Goal: Transaction & Acquisition: Purchase product/service

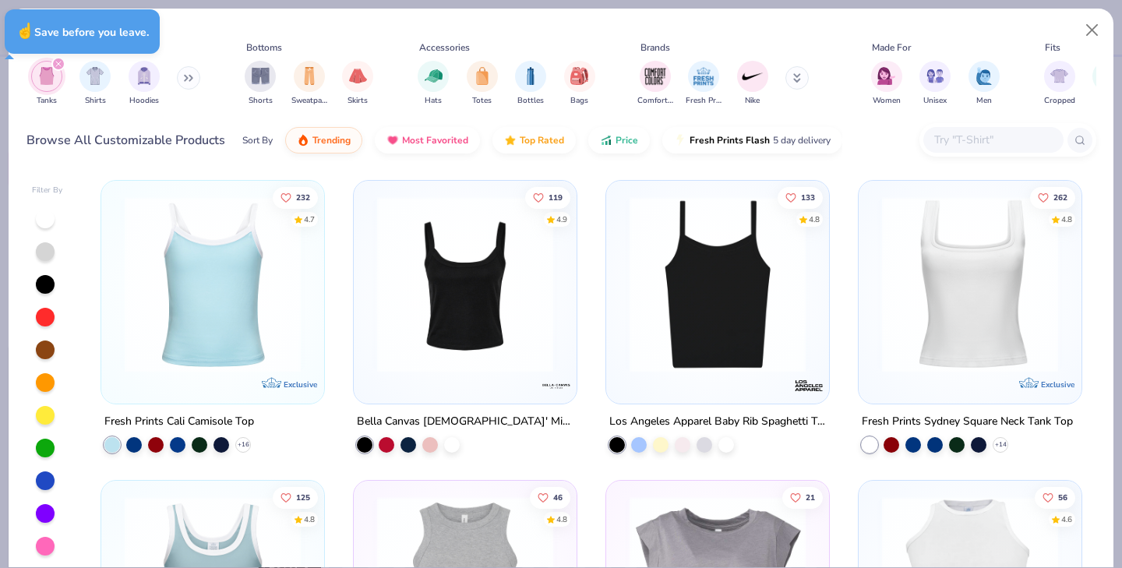
type textarea "x"
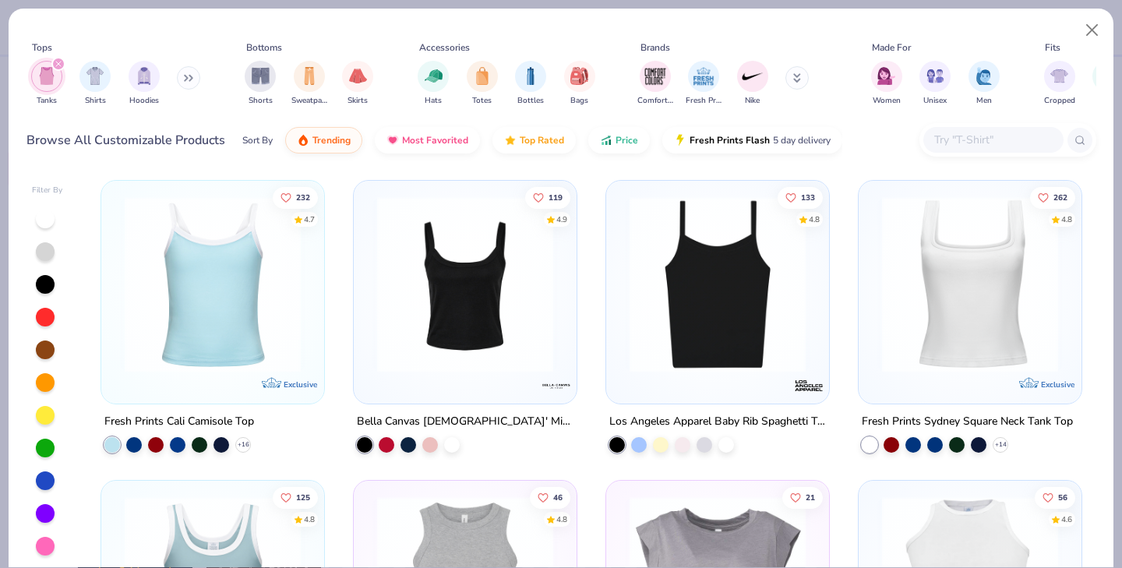
click at [1093, 197] on div "232 4.7 Exclusive Fresh Prints Cali Camisole Top + 16 119 4.9 Bella Canvas Ladi…" at bounding box center [591, 372] width 1010 height 400
drag, startPoint x: 1093, startPoint y: 197, endPoint x: 1093, endPoint y: 498, distance: 300.8
click at [1093, 498] on div "232 4.7 Exclusive Fresh Prints Cali Camisole Top + 16 119 4.9 Bella Canvas Ladi…" at bounding box center [591, 372] width 1010 height 400
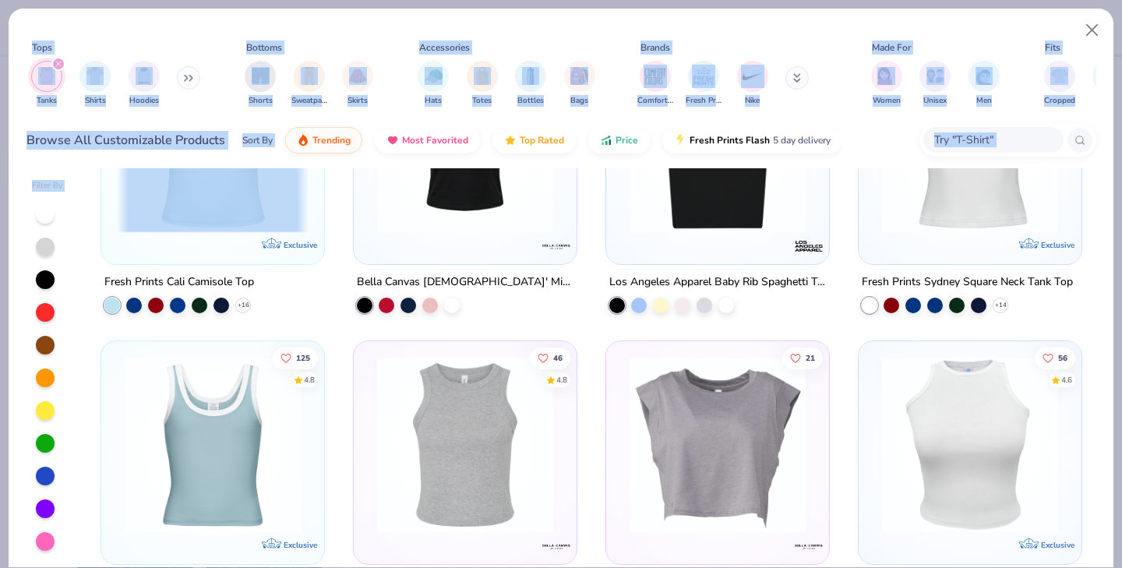
scroll to position [330, 0]
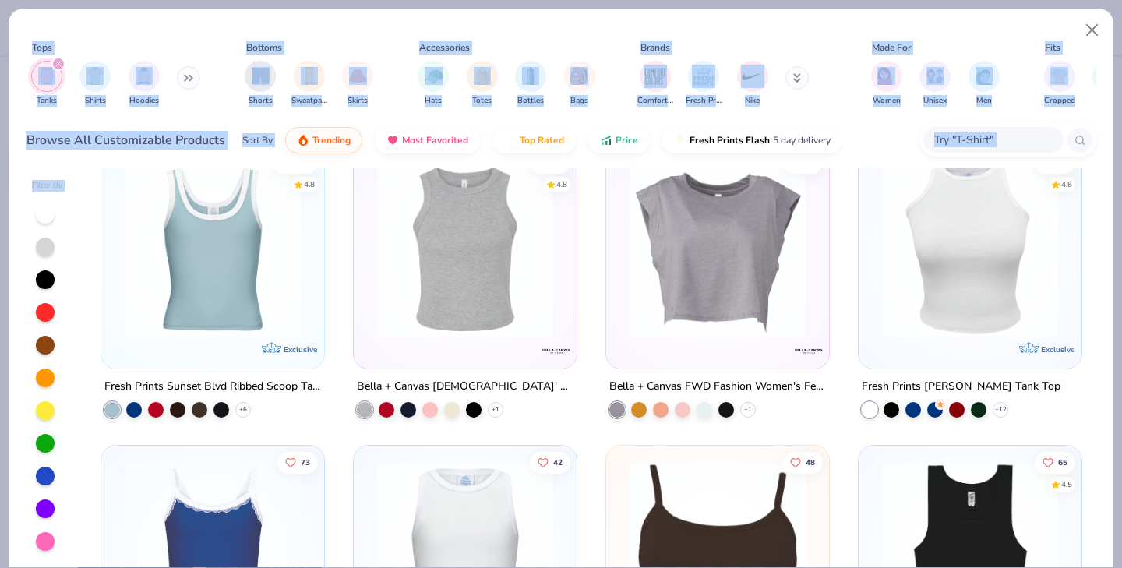
drag, startPoint x: 1093, startPoint y: 498, endPoint x: 1096, endPoint y: 616, distance: 117.7
click at [1096, 567] on html "– – Per Item – – Total Est. Delivery N/A FREE Design Title Save EA Image AI Des…" at bounding box center [561, 284] width 1122 height 568
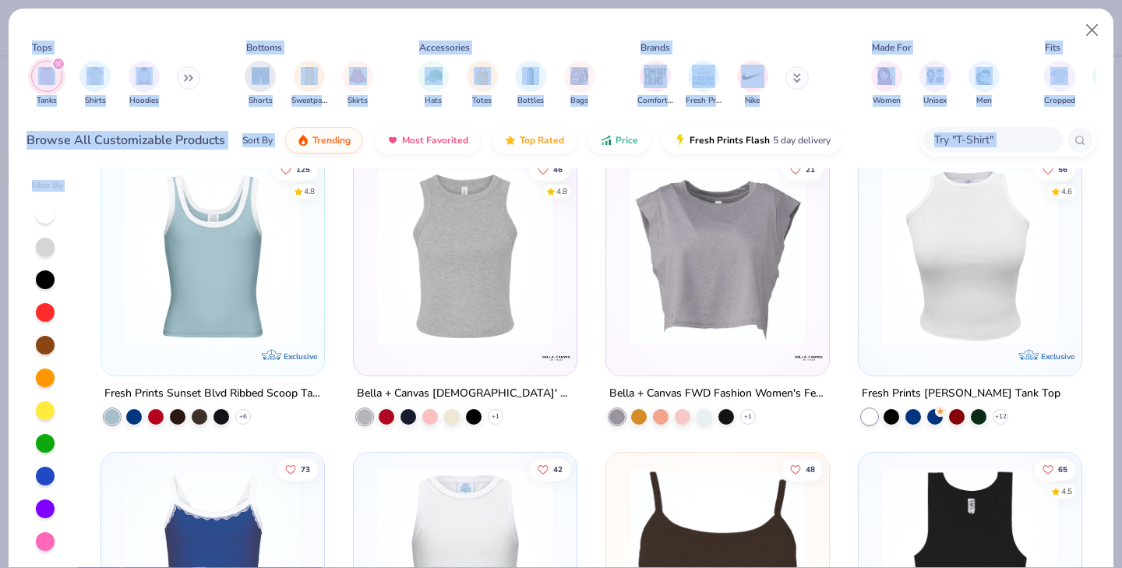
click at [1082, 212] on div "56 4.6 Exclusive" at bounding box center [970, 264] width 224 height 224
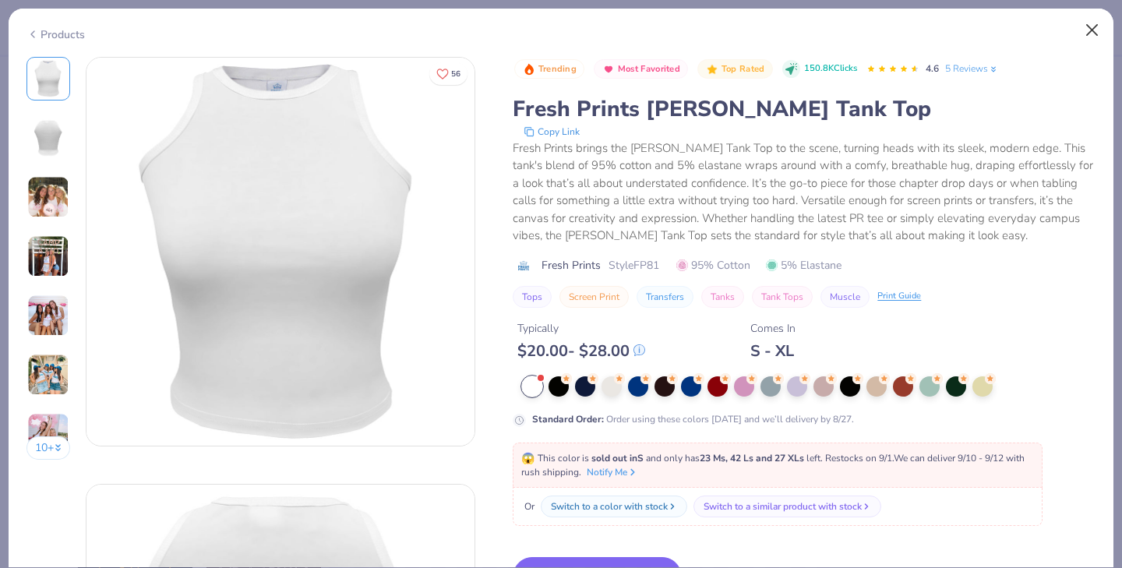
click at [1087, 28] on button "Close" at bounding box center [1093, 31] width 30 height 30
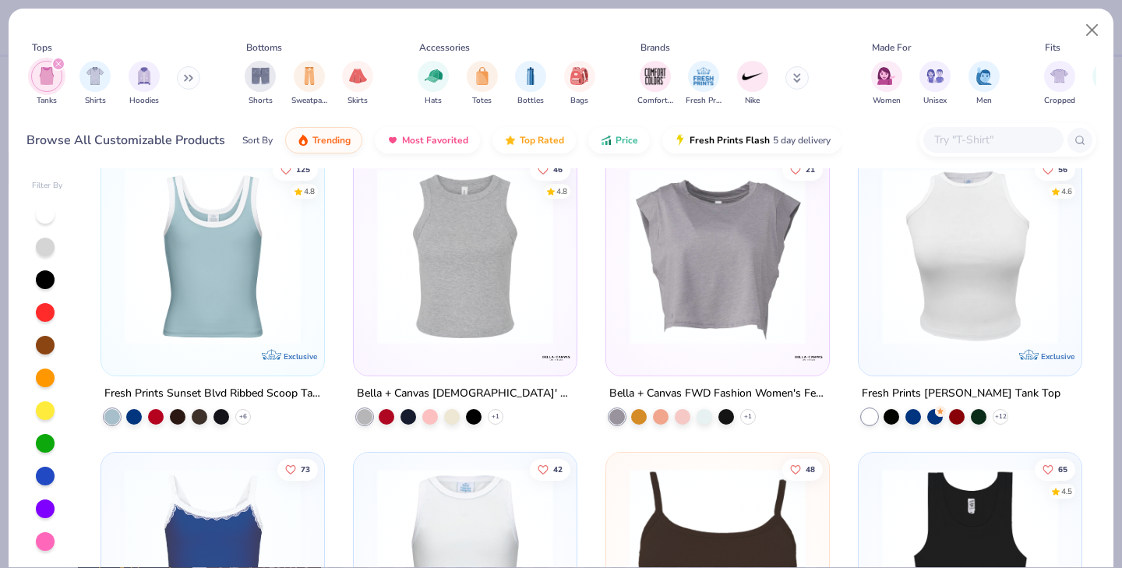
drag, startPoint x: 1091, startPoint y: 272, endPoint x: 1091, endPoint y: 295, distance: 23.4
click at [1091, 288] on div "232 4.7 Exclusive Fresh Prints Cali Camisole Top + 16 119 4.9 Bella Canvas Ladi…" at bounding box center [591, 368] width 1010 height 400
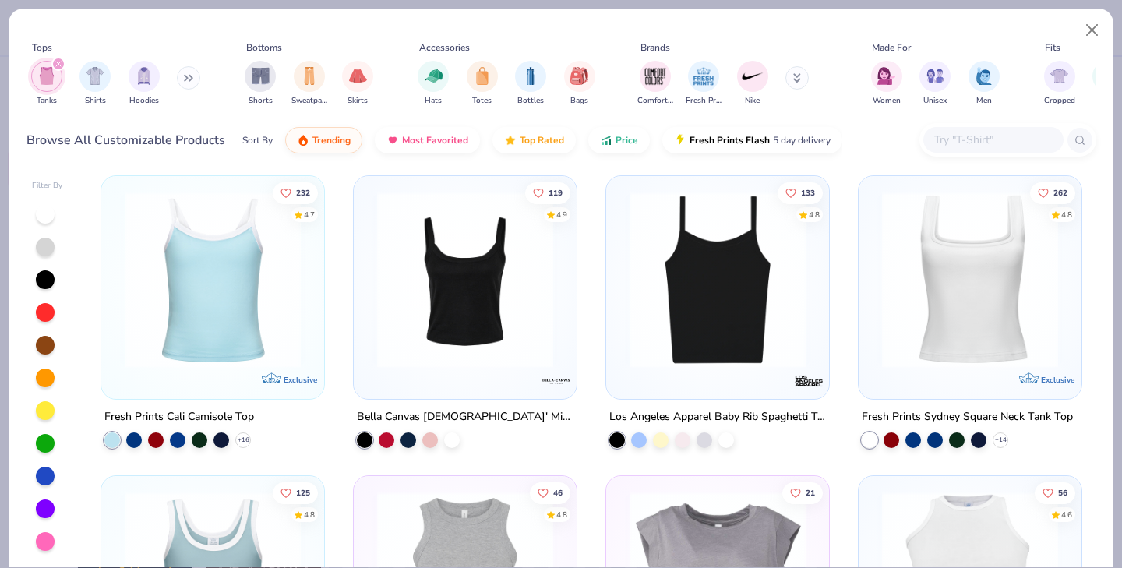
click at [970, 275] on img at bounding box center [970, 280] width 192 height 176
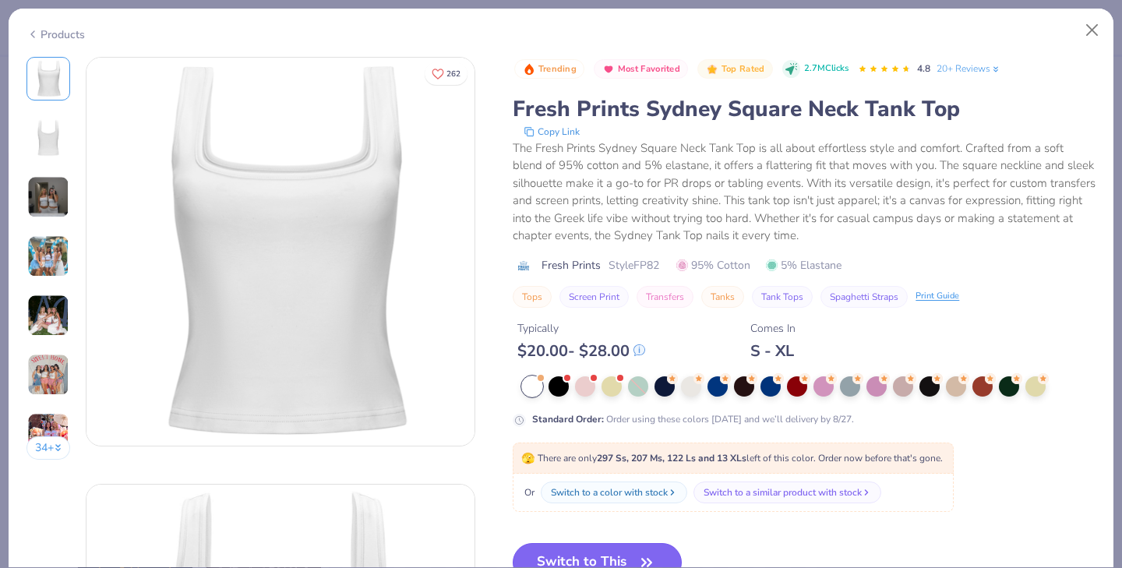
click at [601, 553] on button "Switch to This" at bounding box center [597, 562] width 169 height 39
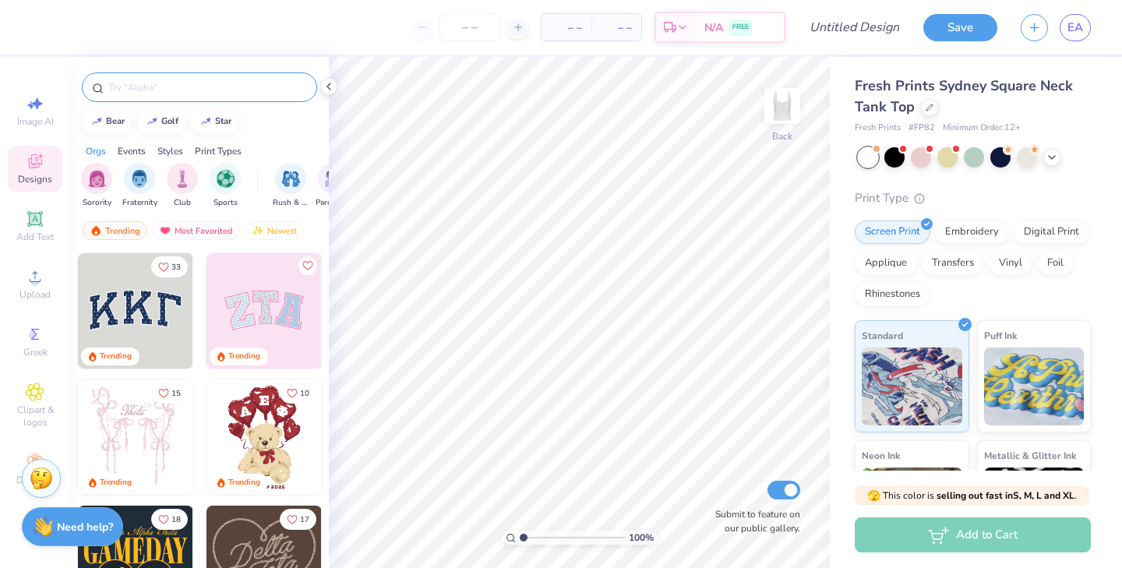
click at [206, 90] on input "text" at bounding box center [207, 87] width 199 height 16
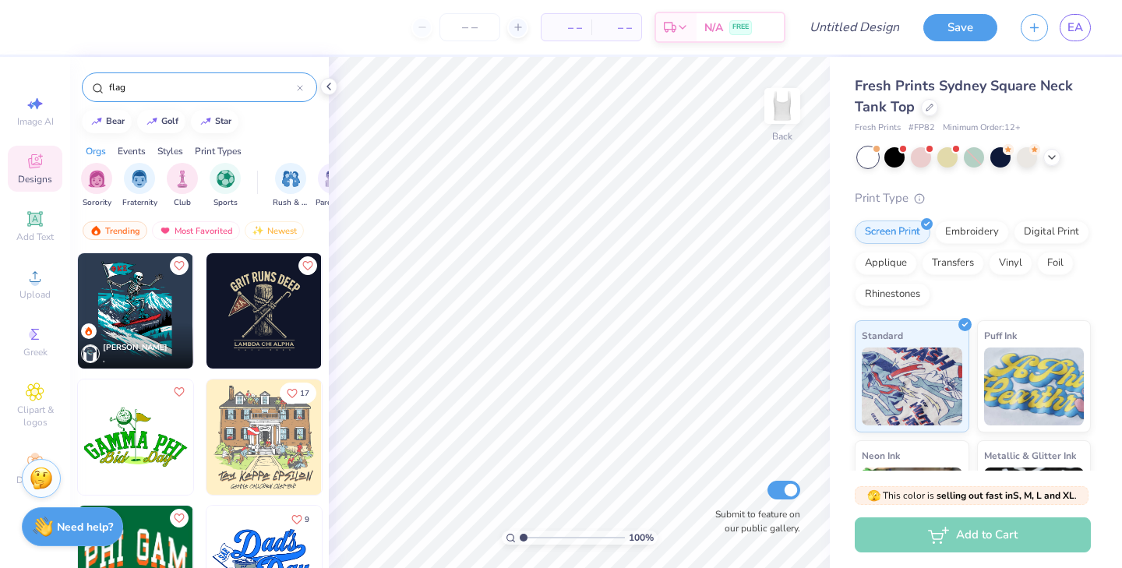
type input "flag"
click at [274, 138] on div "Orgs Events Styles Print Types" at bounding box center [199, 147] width 259 height 22
click at [45, 408] on span "Clipart & logos" at bounding box center [35, 416] width 55 height 25
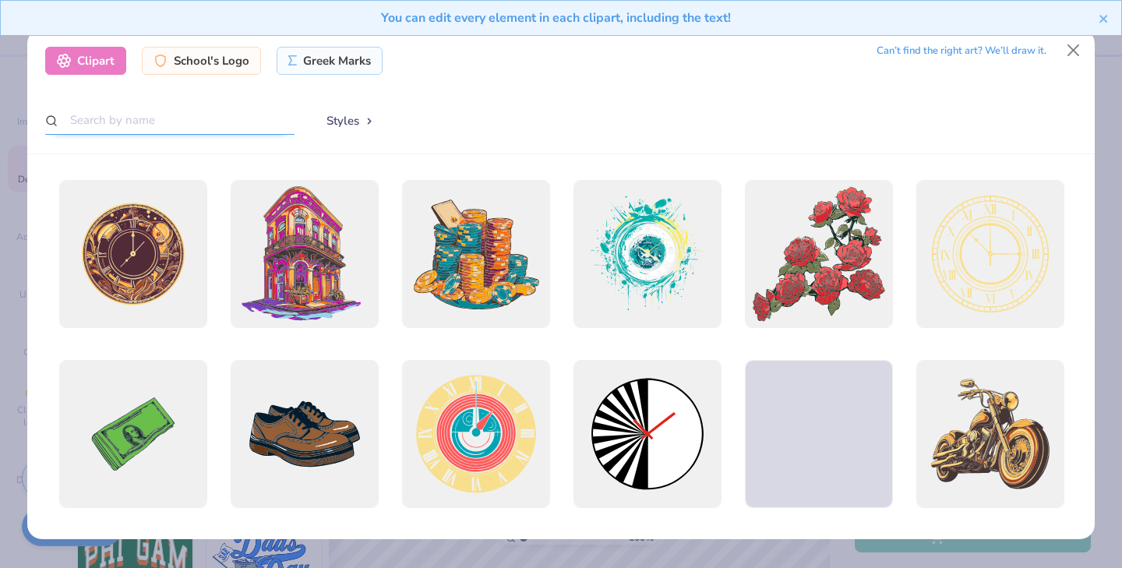
click at [175, 121] on input "text" at bounding box center [169, 120] width 249 height 29
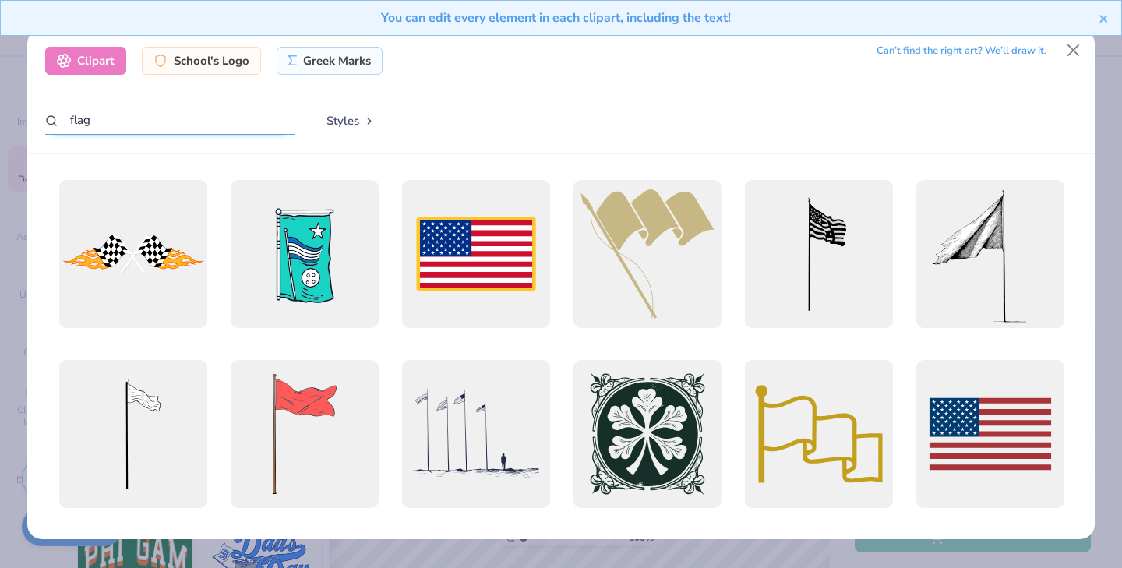
type input "flag"
click at [700, 109] on div "Styles" at bounding box center [694, 121] width 768 height 30
click at [842, 111] on div "Styles" at bounding box center [694, 121] width 768 height 30
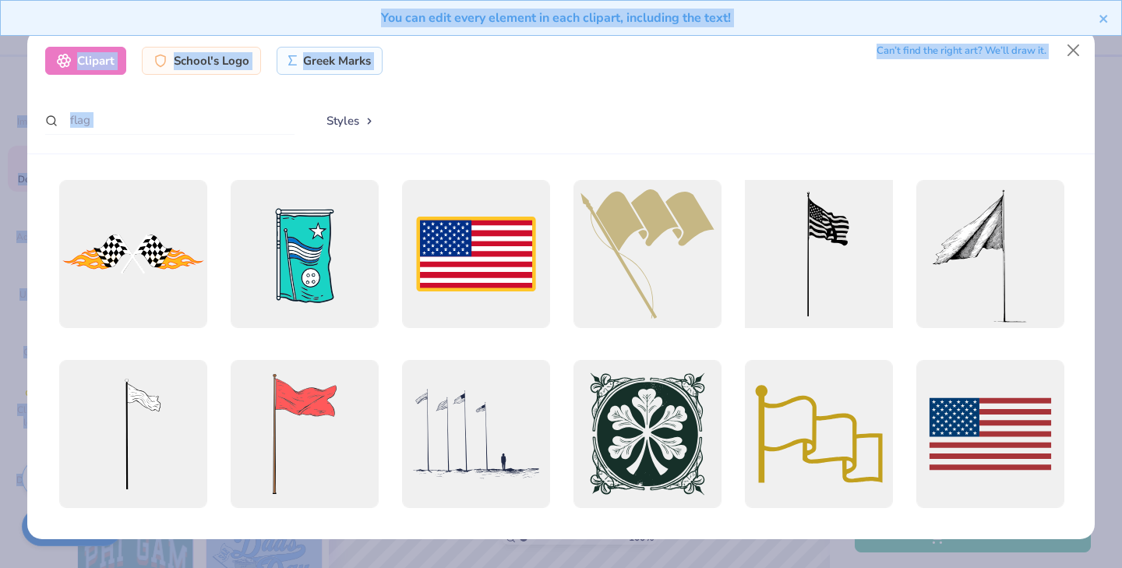
drag, startPoint x: 842, startPoint y: 111, endPoint x: 778, endPoint y: 302, distance: 201.1
click at [771, 330] on div "Clipart School's Logo Greek Marks Can’t find the right art? We’ll draw it. flag…" at bounding box center [560, 283] width 1069 height 511
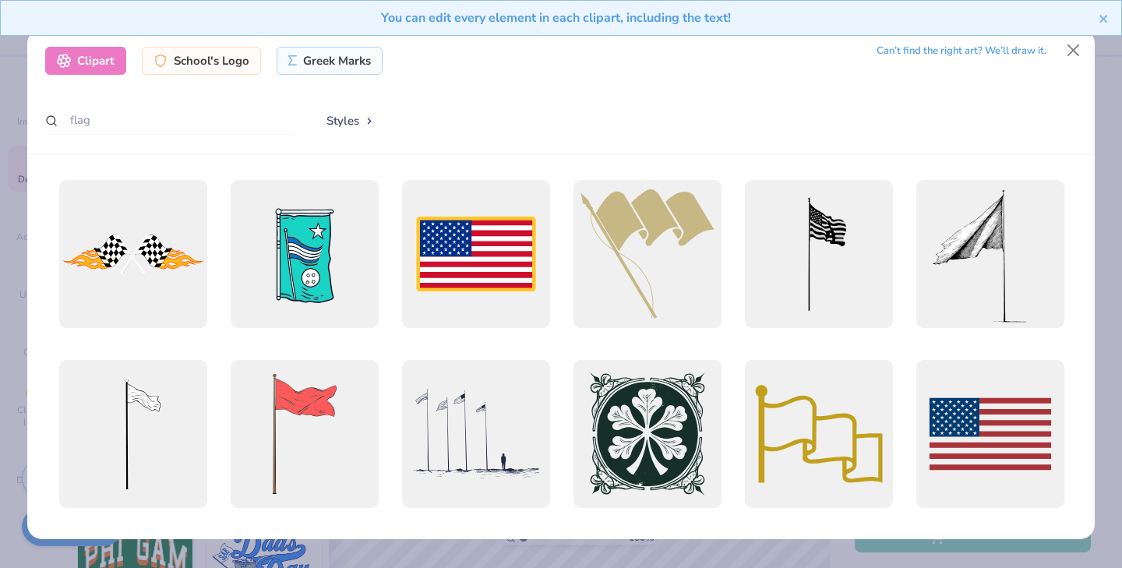
click at [760, 125] on div "Styles" at bounding box center [694, 121] width 768 height 30
click at [336, 100] on div "Clipart School's Logo Greek Marks Can’t find the right art? We’ll draw it. flag…" at bounding box center [561, 91] width 1068 height 125
click at [351, 129] on button "Styles" at bounding box center [350, 121] width 81 height 30
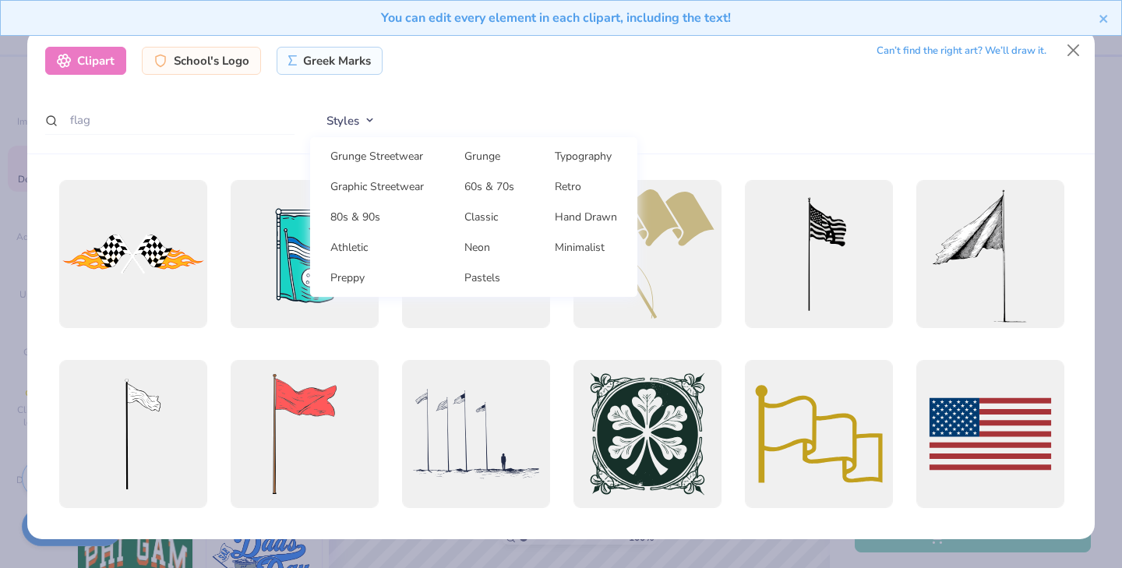
click at [544, 110] on div "Styles Grunge Streetwear Grunge Typography Graphic Streetwear 60s & 70s Retro 8…" at bounding box center [694, 121] width 768 height 30
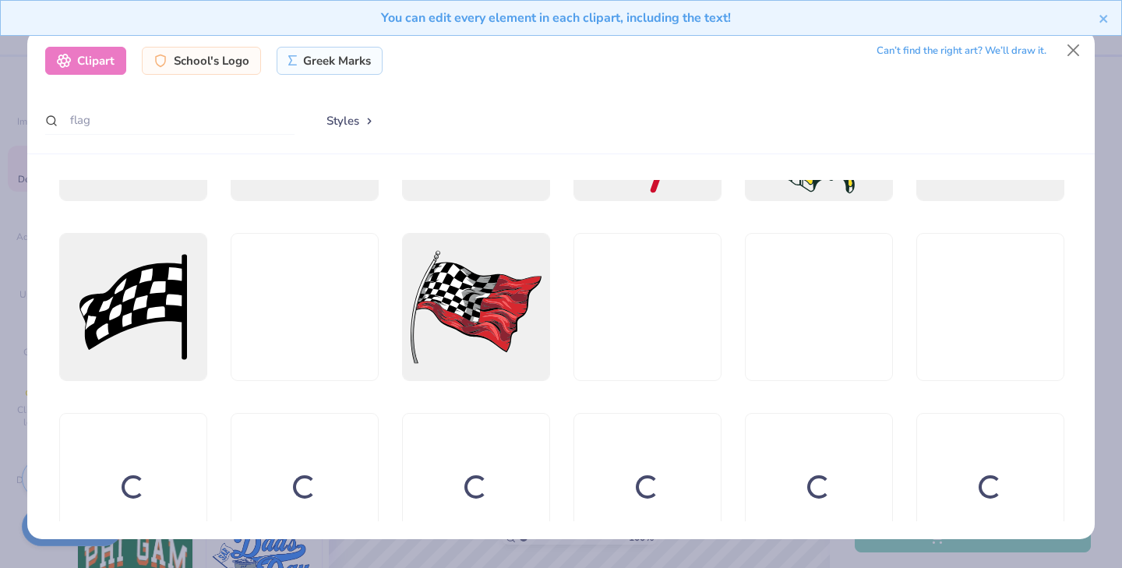
scroll to position [667, 0]
drag, startPoint x: 574, startPoint y: 389, endPoint x: 622, endPoint y: 247, distance: 149.6
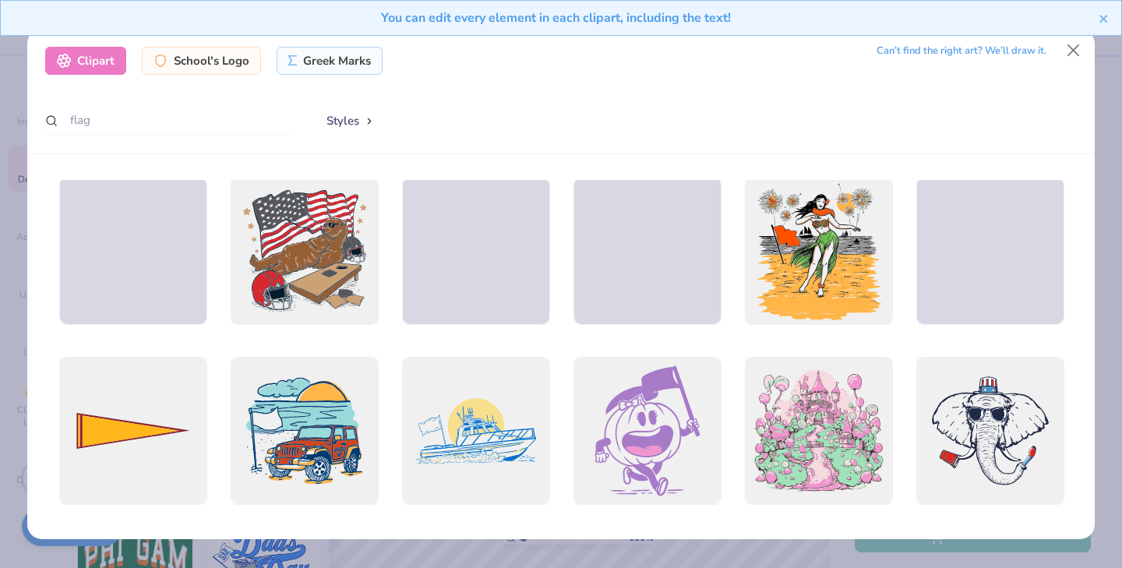
scroll to position [1617, 0]
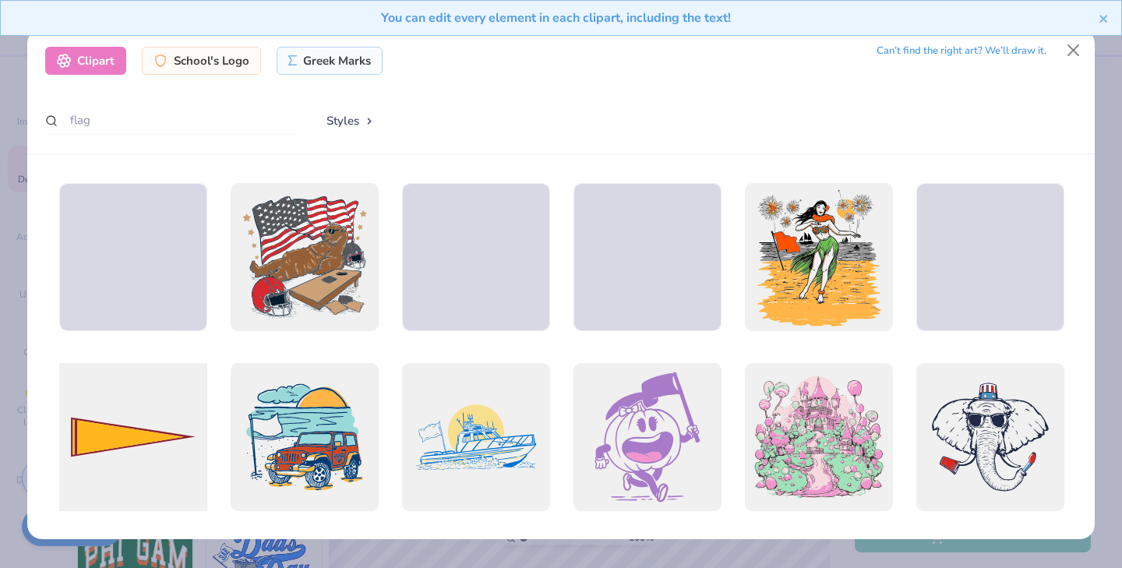
click at [101, 421] on div at bounding box center [132, 436] width 163 height 163
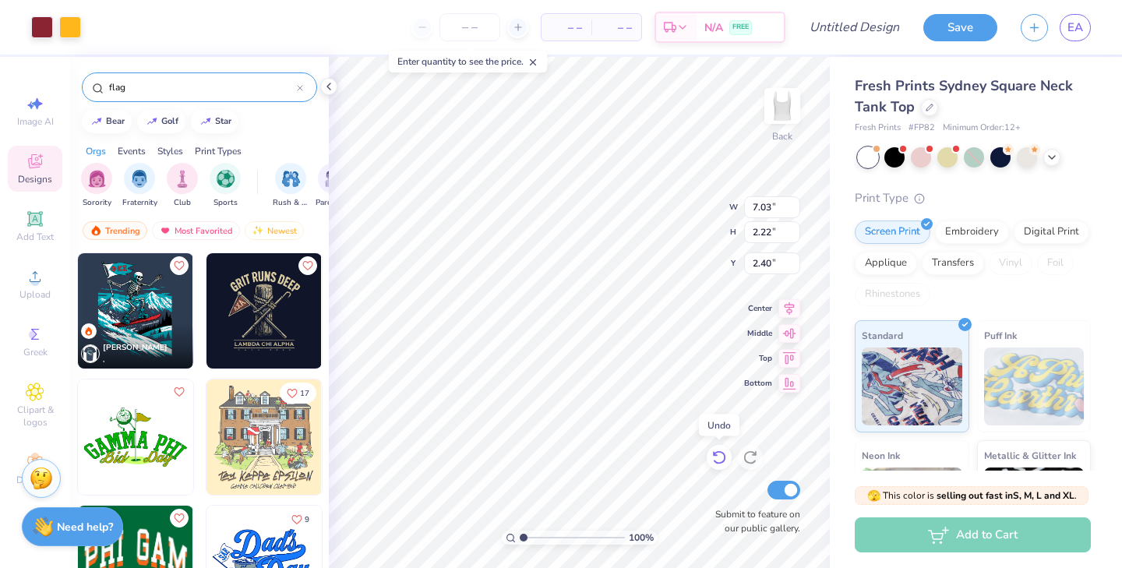
click at [716, 457] on icon at bounding box center [719, 458] width 16 height 16
click at [746, 460] on icon at bounding box center [749, 458] width 13 height 14
click at [790, 331] on icon at bounding box center [789, 331] width 13 height 10
click at [719, 461] on icon at bounding box center [719, 458] width 16 height 16
click at [328, 90] on icon at bounding box center [329, 86] width 12 height 12
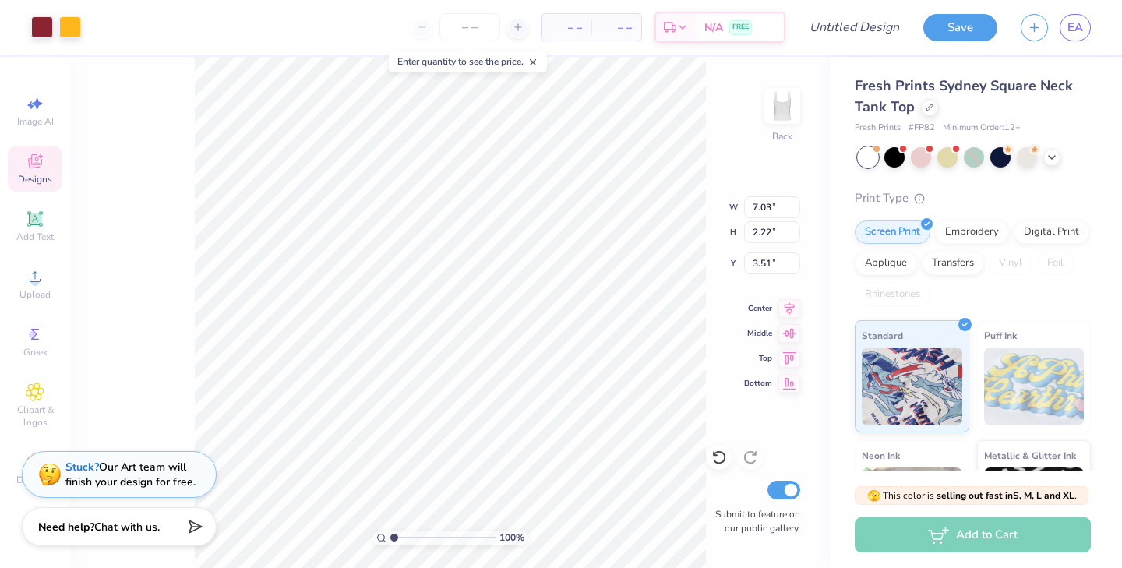
type input "3.48"
click at [785, 489] on input "Submit to feature on our public gallery." at bounding box center [784, 490] width 33 height 19
checkbox input "false"
type input "4.89"
type input "1.55"
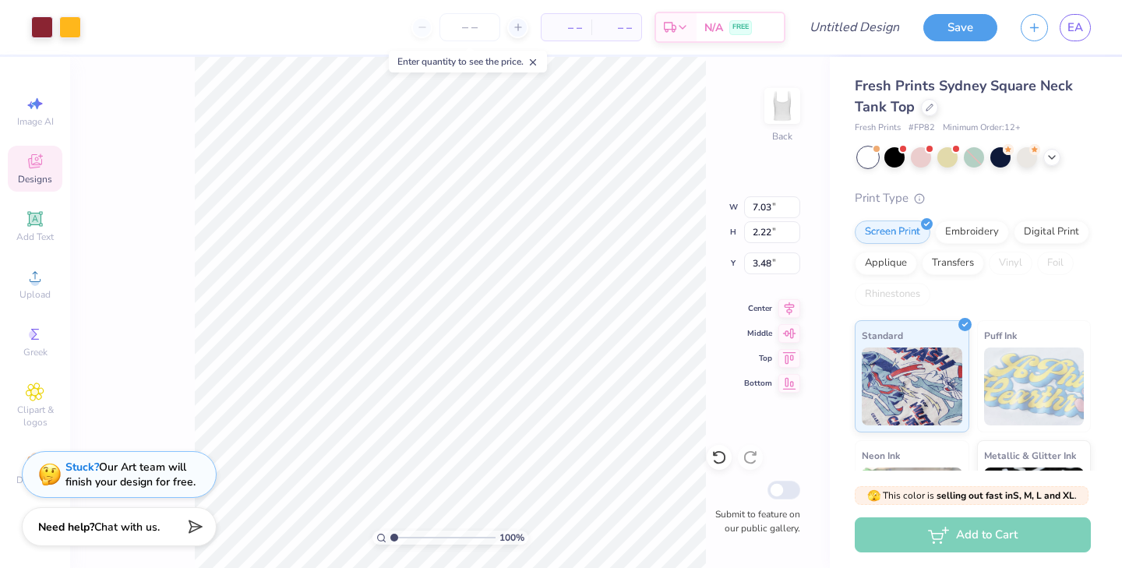
type input "4.16"
type input "4.43"
type input "3.47"
type input "3.51"
type input "4.95"
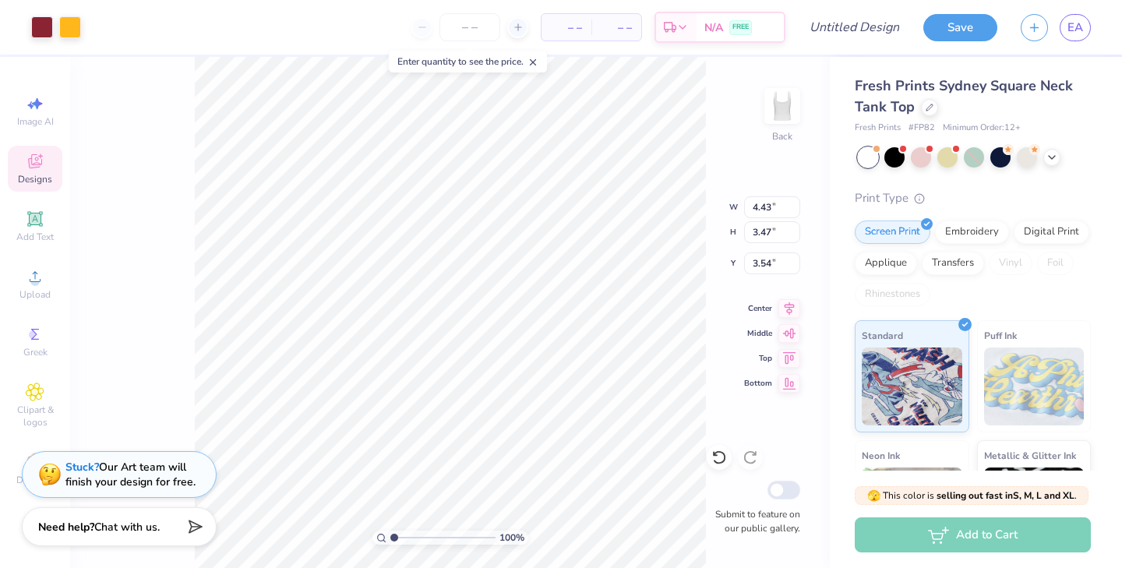
type input "1.77"
type input "3.00"
type input "7.03"
type input "2.22"
type input "8.31"
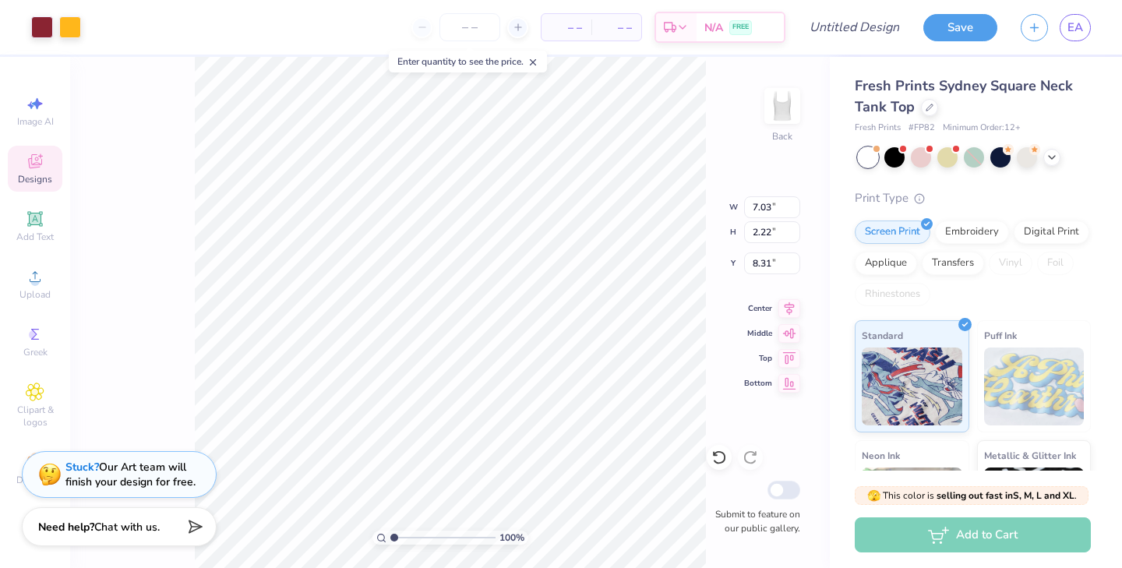
type input "5.12"
type input "1.62"
type input "4.58"
type input "5.10"
type input "2.48"
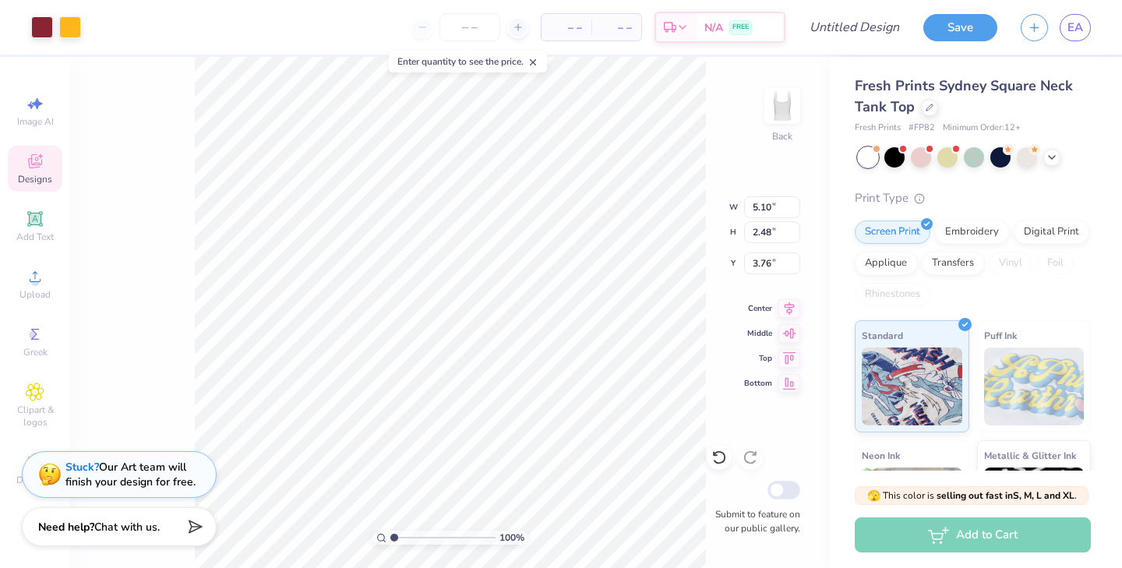
type input "3.53"
click at [48, 26] on div at bounding box center [42, 26] width 22 height 22
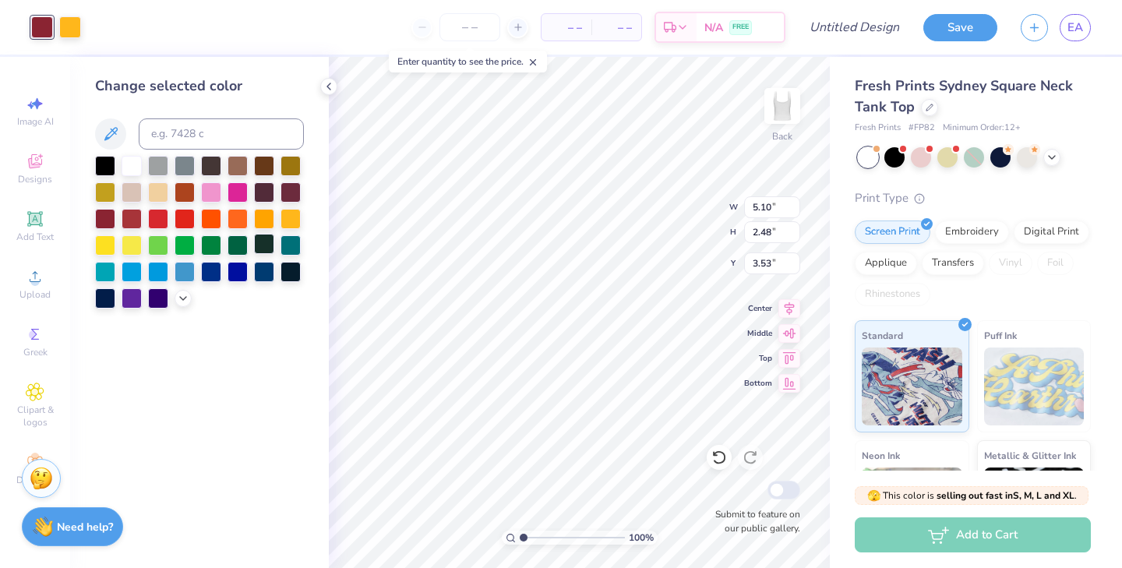
click at [265, 248] on div at bounding box center [264, 244] width 20 height 20
click at [76, 26] on div at bounding box center [70, 26] width 22 height 22
click at [133, 166] on div at bounding box center [132, 164] width 20 height 20
type input "4.95"
type input "1.77"
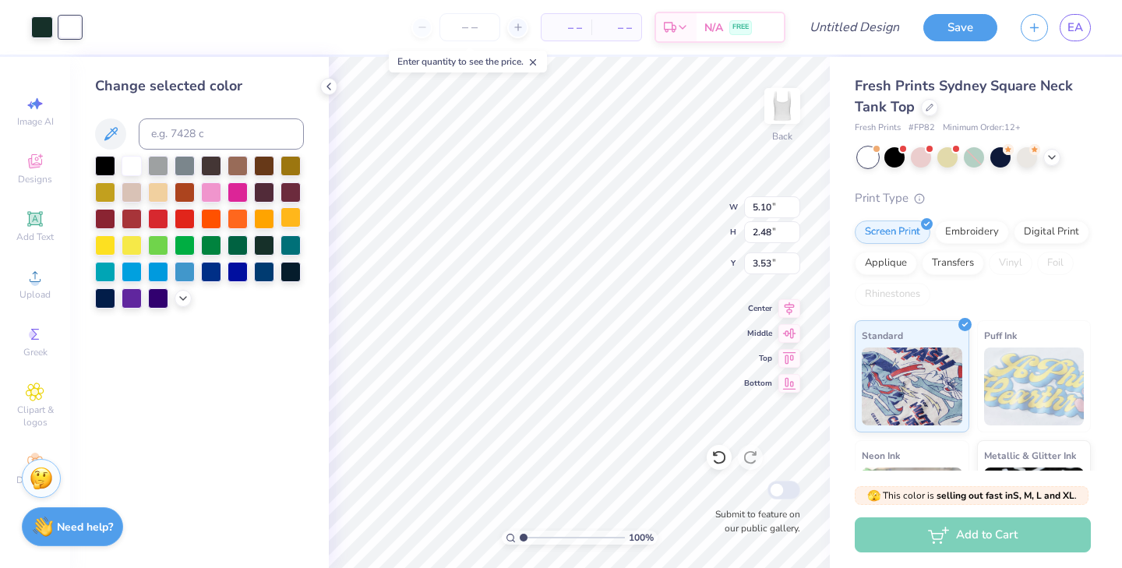
type input "3.00"
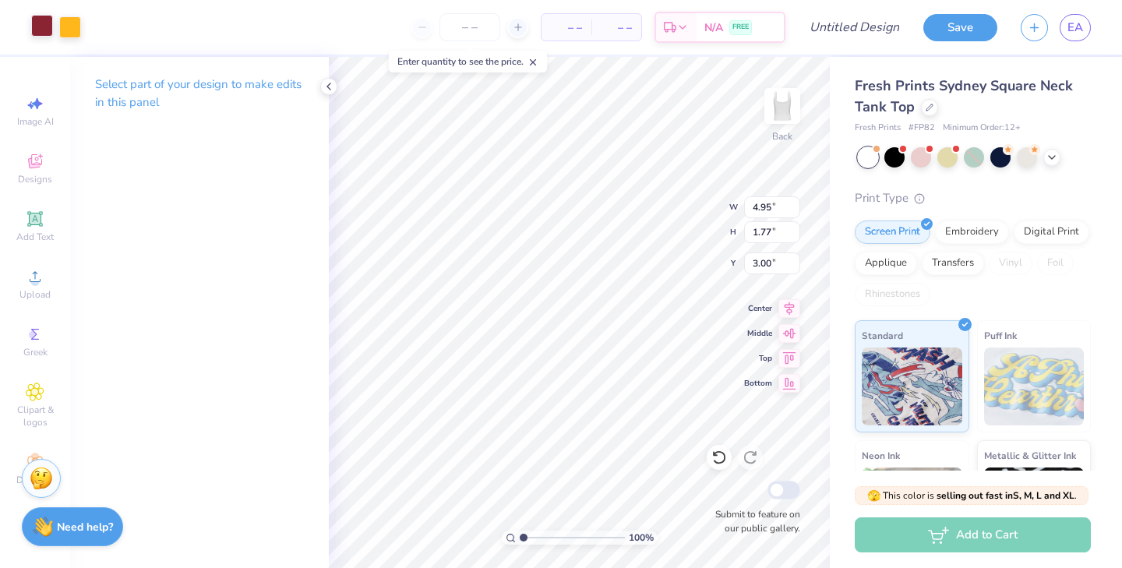
click at [34, 24] on div at bounding box center [42, 26] width 22 height 22
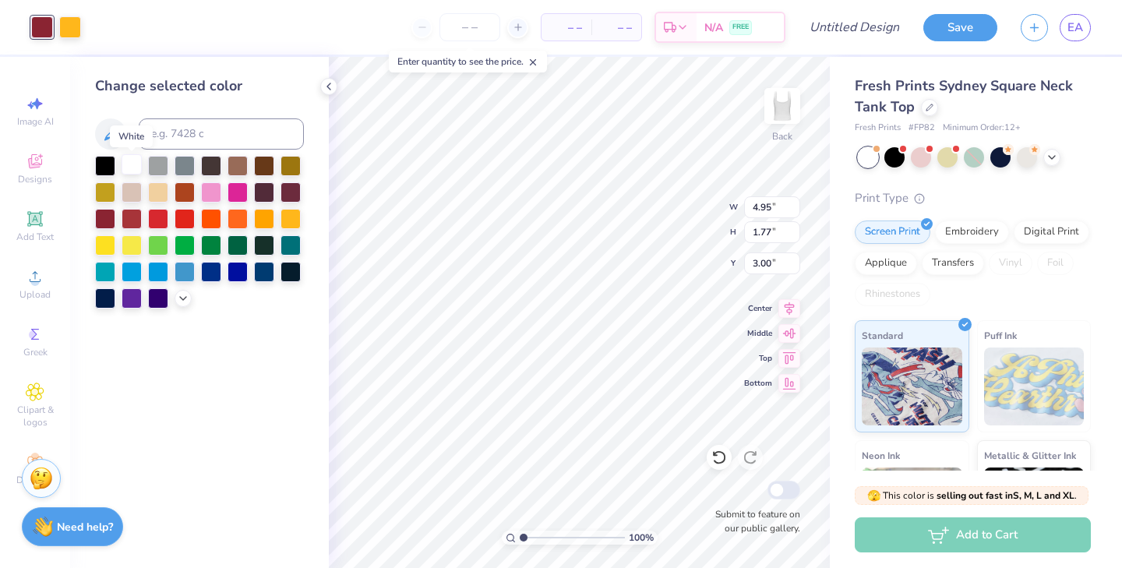
click at [139, 164] on div at bounding box center [132, 164] width 20 height 20
click at [73, 23] on div at bounding box center [70, 26] width 22 height 22
click at [263, 250] on div at bounding box center [264, 244] width 20 height 20
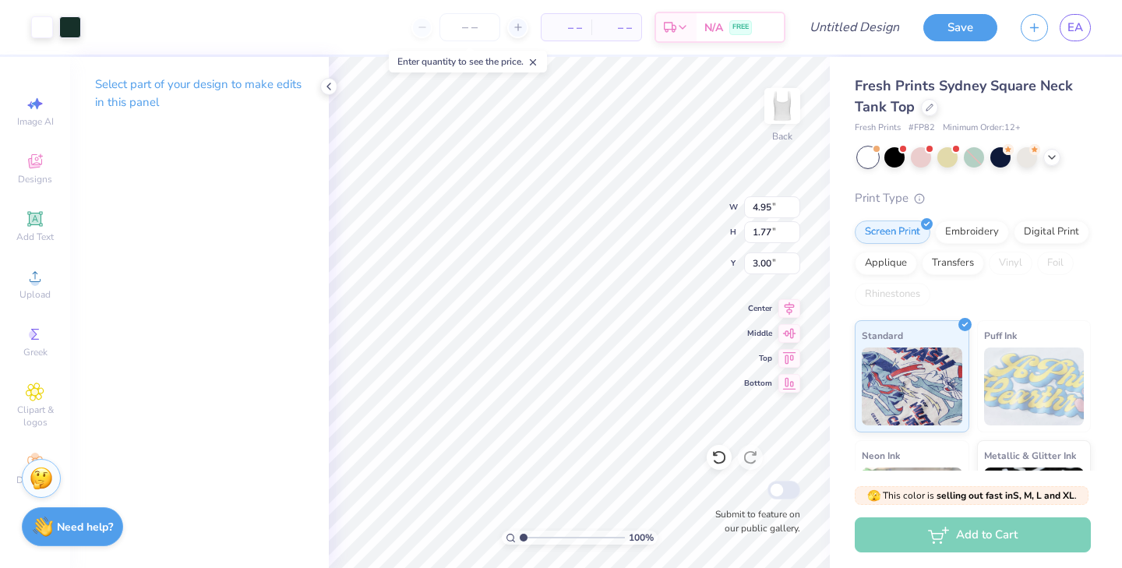
type input "5.49"
type input "1.97"
type input "2.92"
type input "5.96"
type input "2.90"
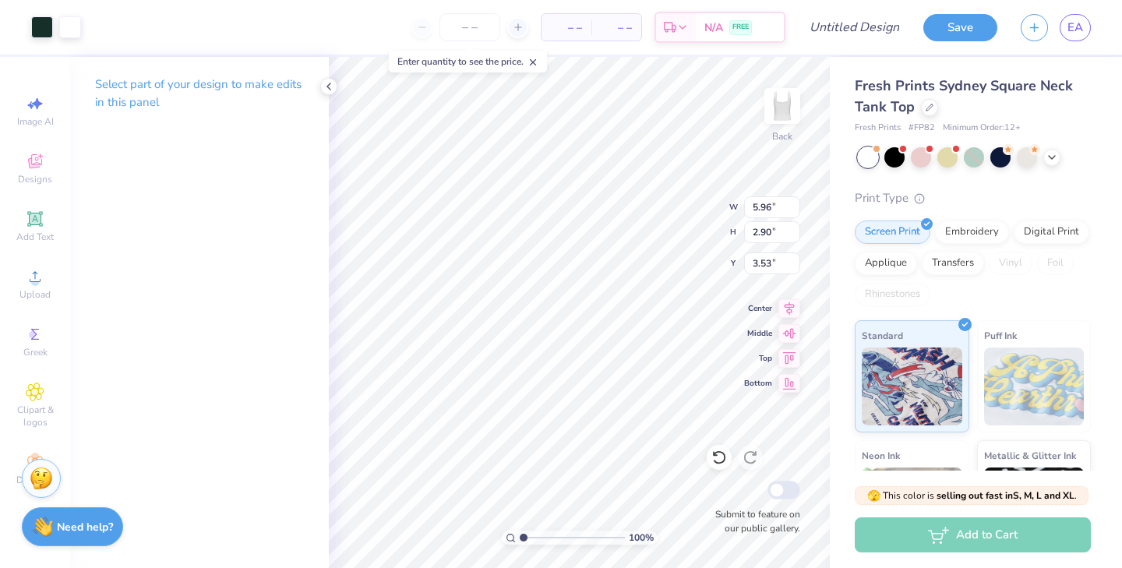
type input "5.49"
type input "1.97"
type input "3.19"
type input "5.35"
type input "2.83"
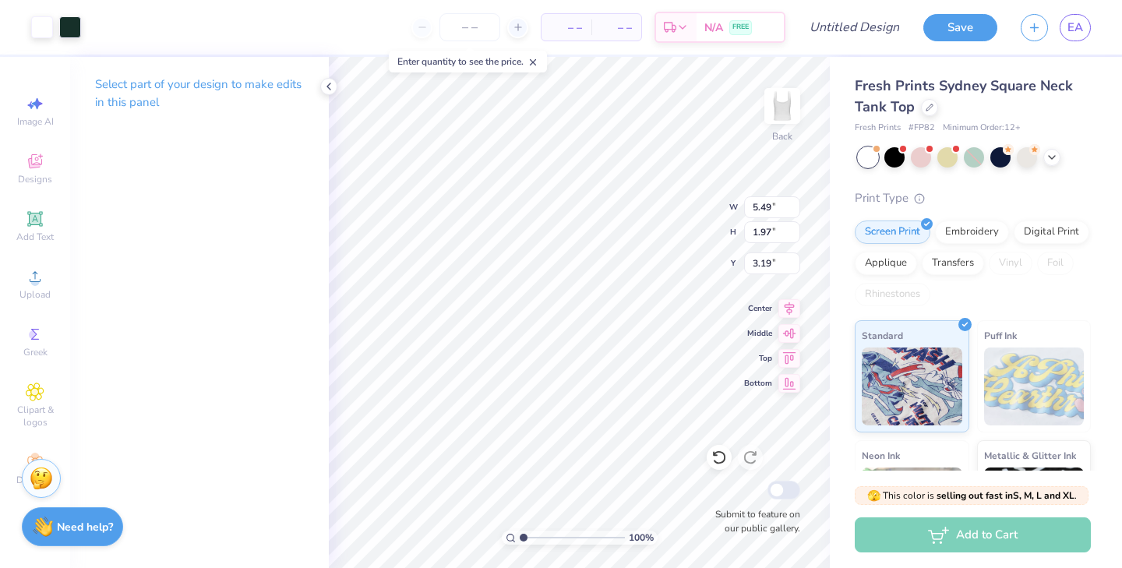
type input "2.73"
type input "5.77"
type input "3.05"
type input "2.51"
type input "5.90"
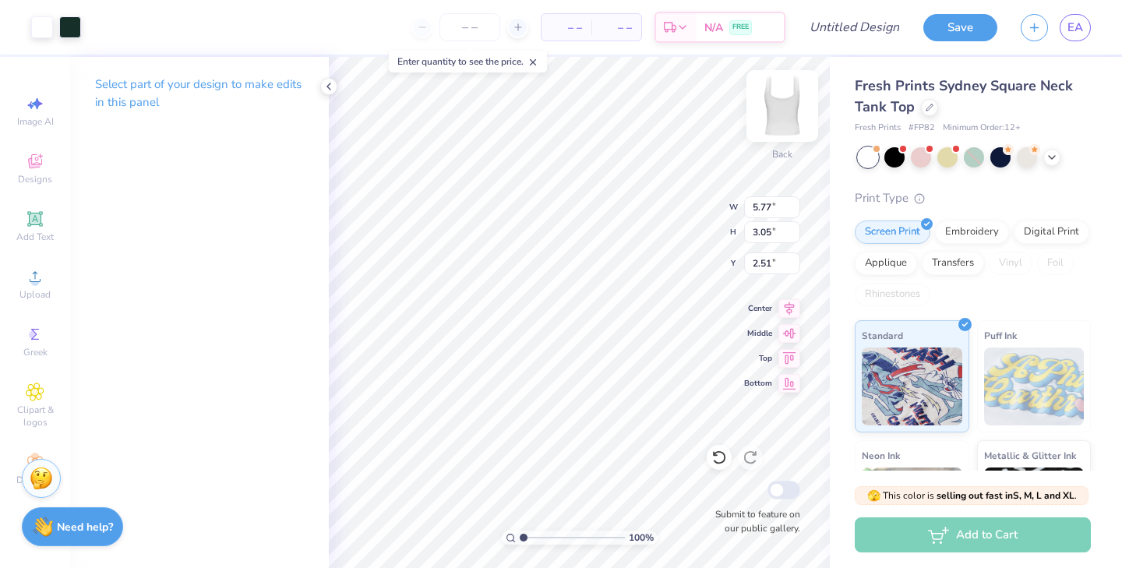
type input "2.29"
type input "2.91"
type input "6.00"
type input "2.72"
type input "3.37"
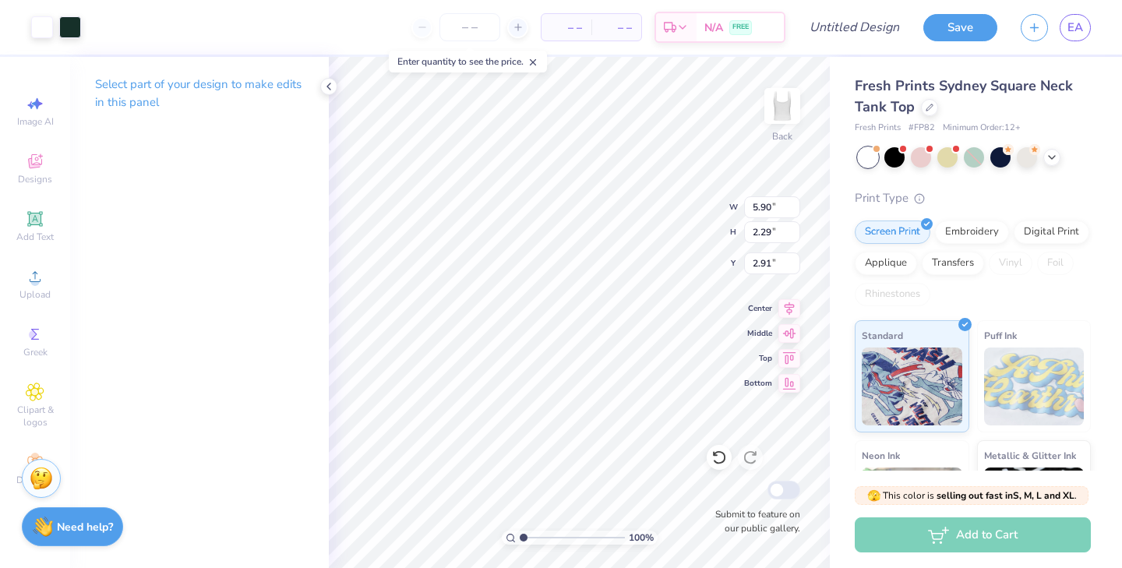
type input "2.66"
type input "6.00"
type input "2.72"
type input "3.18"
type input "5.90"
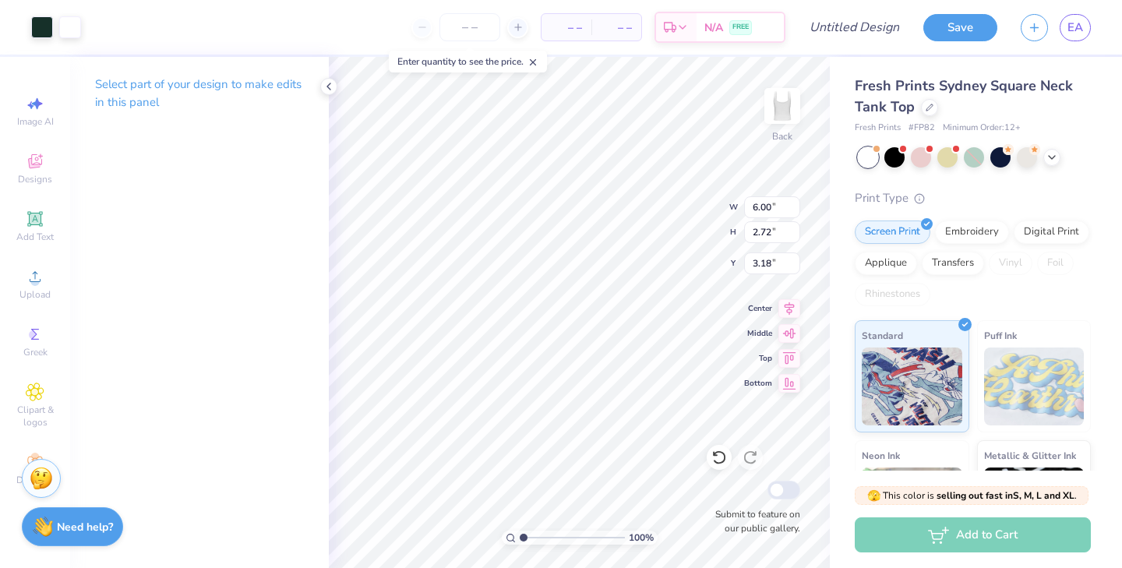
type input "2.29"
type input "2.66"
click at [790, 312] on icon at bounding box center [789, 306] width 22 height 19
type input "6.00"
type input "2.72"
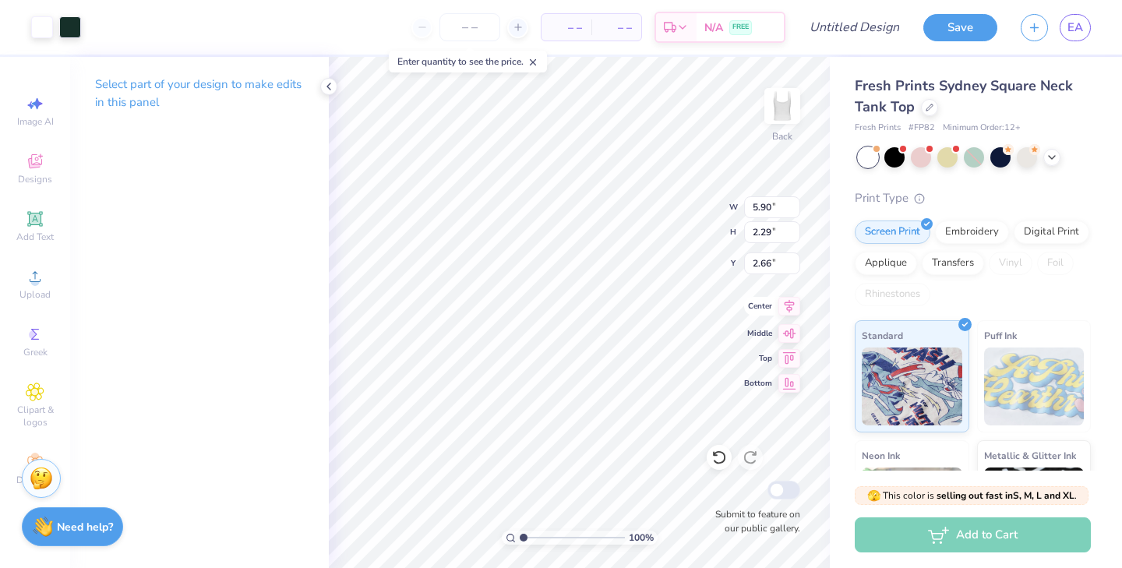
type input "3.18"
click at [789, 318] on div "100 % Back W 6.00 H 2.72 Y 3.18 Center Middle Top Bottom Submit to feature on o…" at bounding box center [579, 312] width 501 height 511
click at [789, 310] on icon at bounding box center [790, 305] width 10 height 13
click at [781, 108] on img at bounding box center [782, 106] width 62 height 62
click at [782, 102] on img at bounding box center [782, 106] width 62 height 62
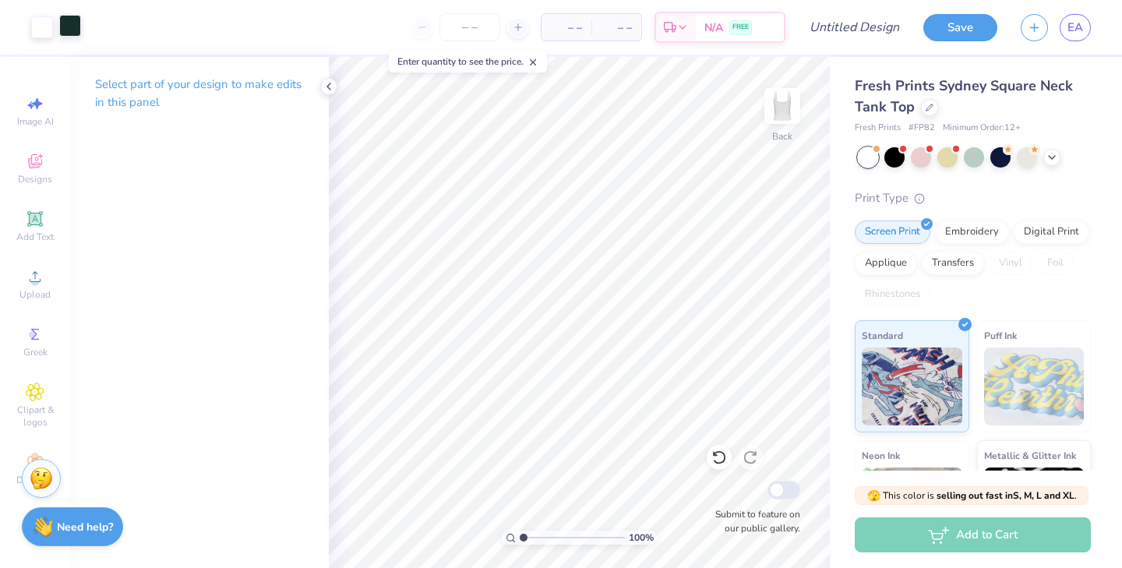
click at [73, 22] on div at bounding box center [70, 26] width 22 height 22
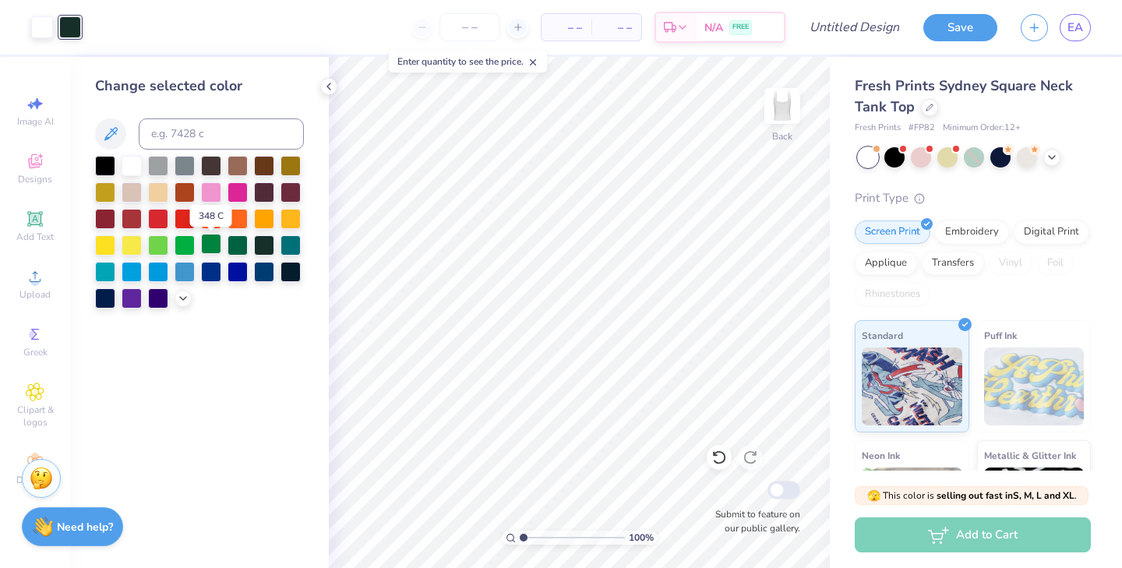
click at [207, 246] on div at bounding box center [211, 244] width 20 height 20
click at [326, 86] on icon at bounding box center [329, 86] width 12 height 12
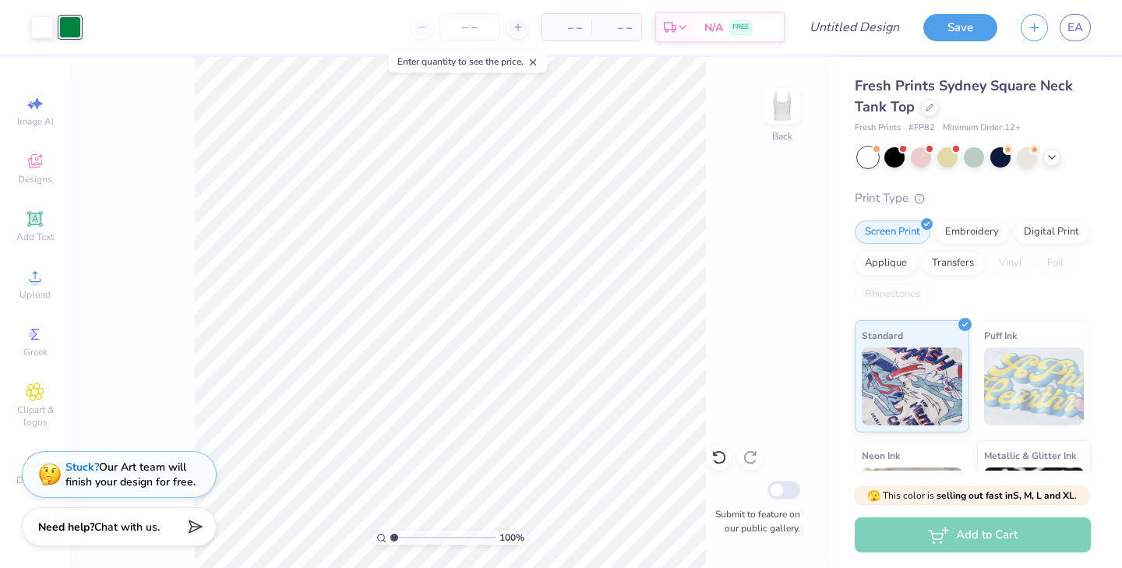
click at [79, 37] on div at bounding box center [70, 27] width 22 height 22
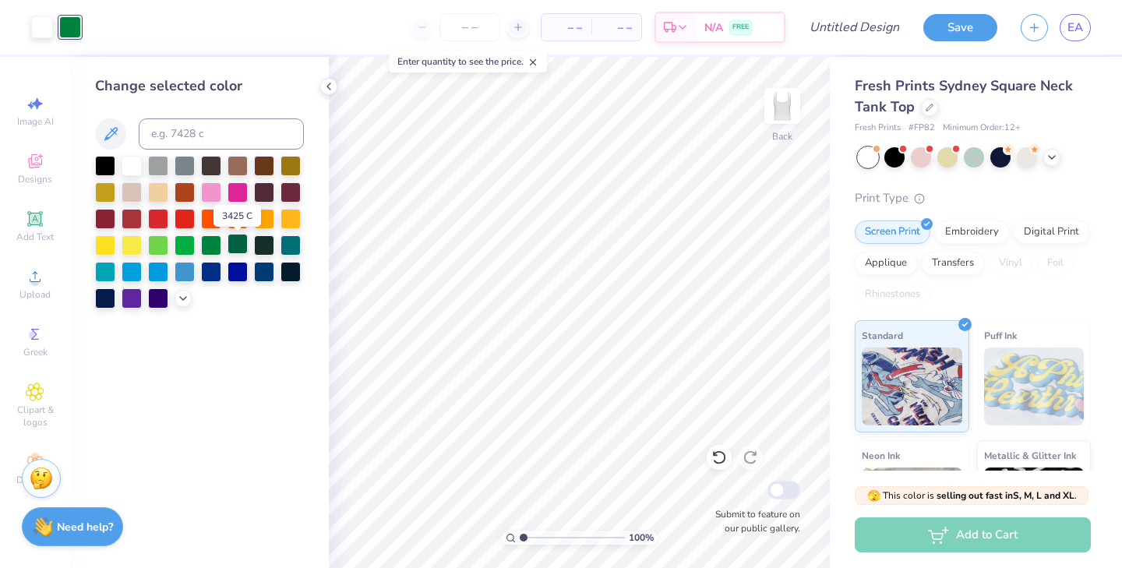
click at [239, 250] on div at bounding box center [238, 244] width 20 height 20
click at [327, 88] on icon at bounding box center [329, 86] width 12 height 12
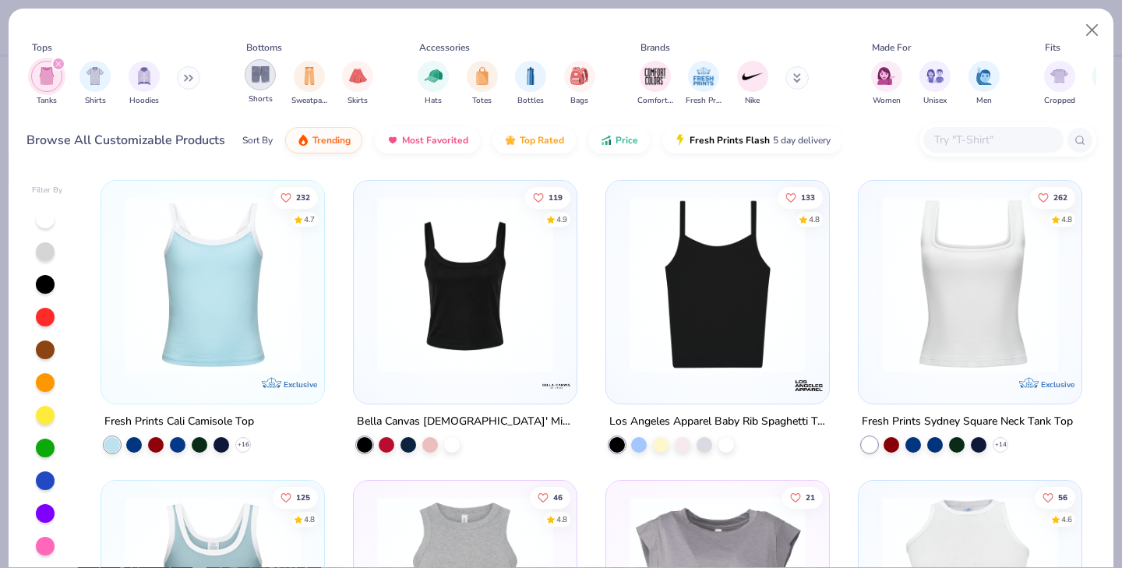
click at [267, 79] on img "filter for Shorts" at bounding box center [261, 74] width 18 height 18
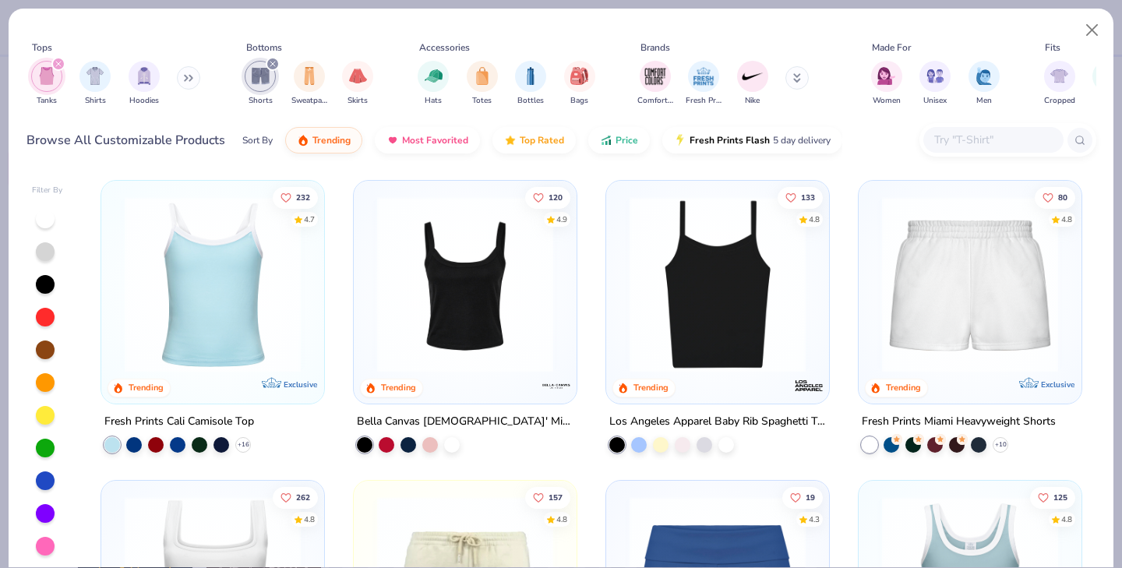
click at [56, 63] on icon "filter for Tanks" at bounding box center [58, 64] width 6 height 6
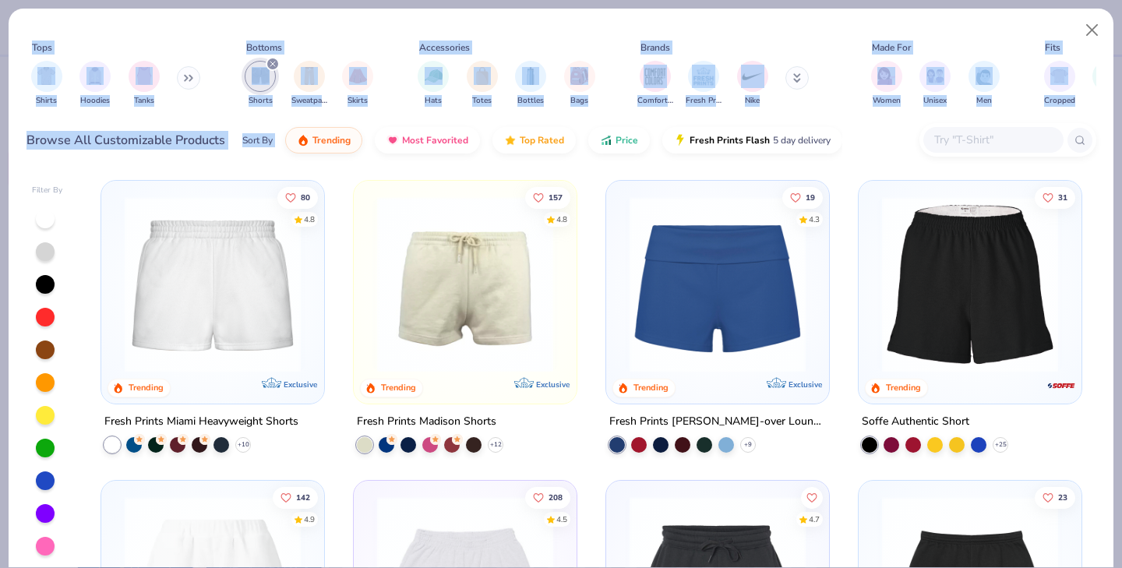
drag, startPoint x: 596, startPoint y: 164, endPoint x: 588, endPoint y: 599, distance: 435.7
click at [588, 567] on html "– – Per Item – – Total Est. Delivery N/A FREE Design Title Save EA Image AI Des…" at bounding box center [561, 284] width 1122 height 568
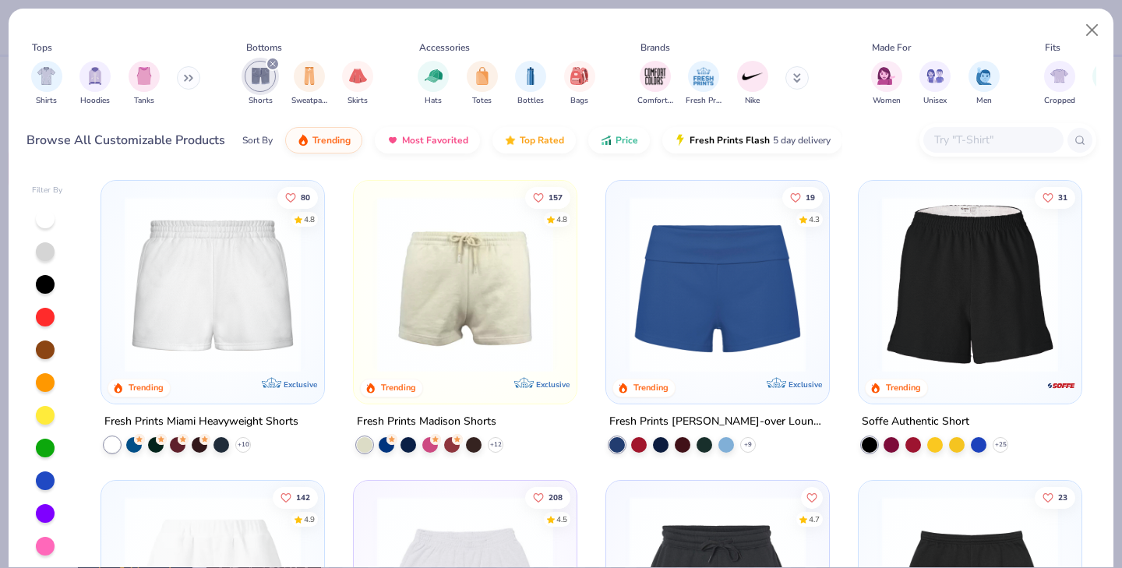
click at [1066, 435] on div "Soffe Authentic Short + 25" at bounding box center [970, 432] width 224 height 41
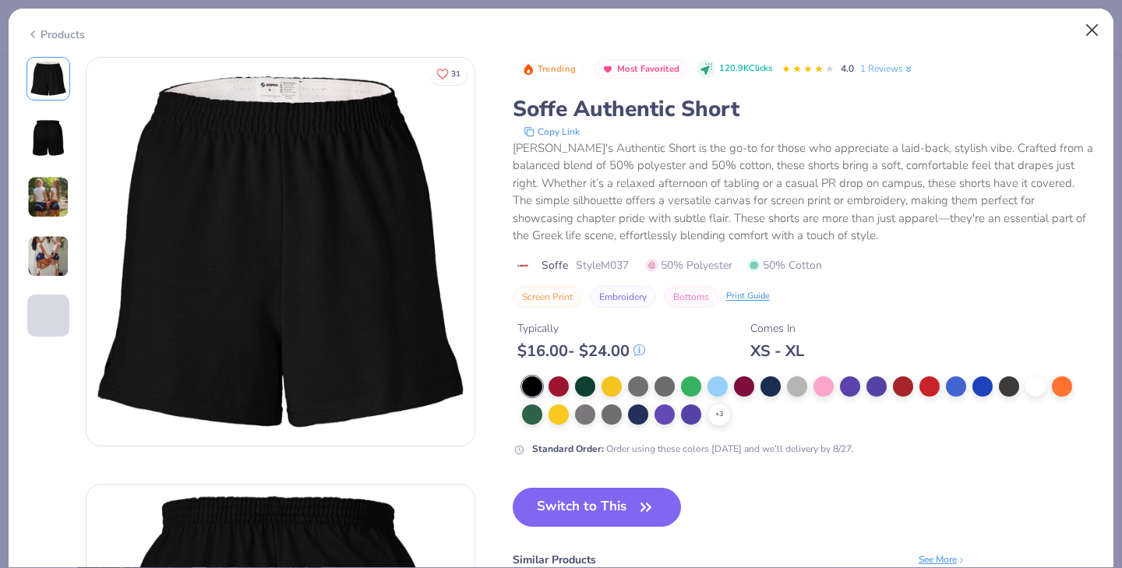
click at [1093, 29] on button "Close" at bounding box center [1093, 31] width 30 height 30
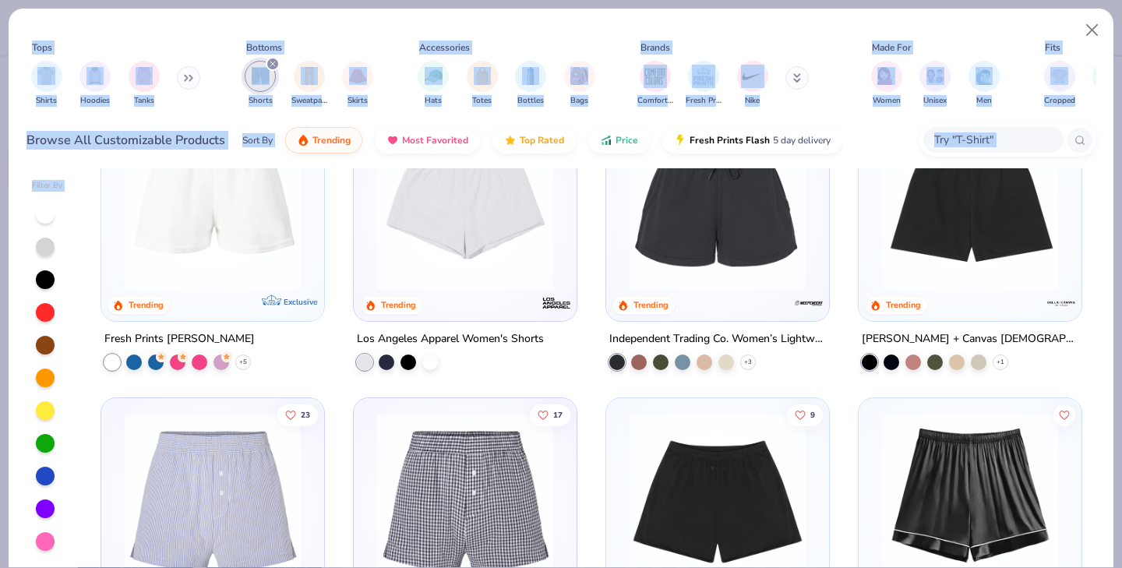
scroll to position [443, 0]
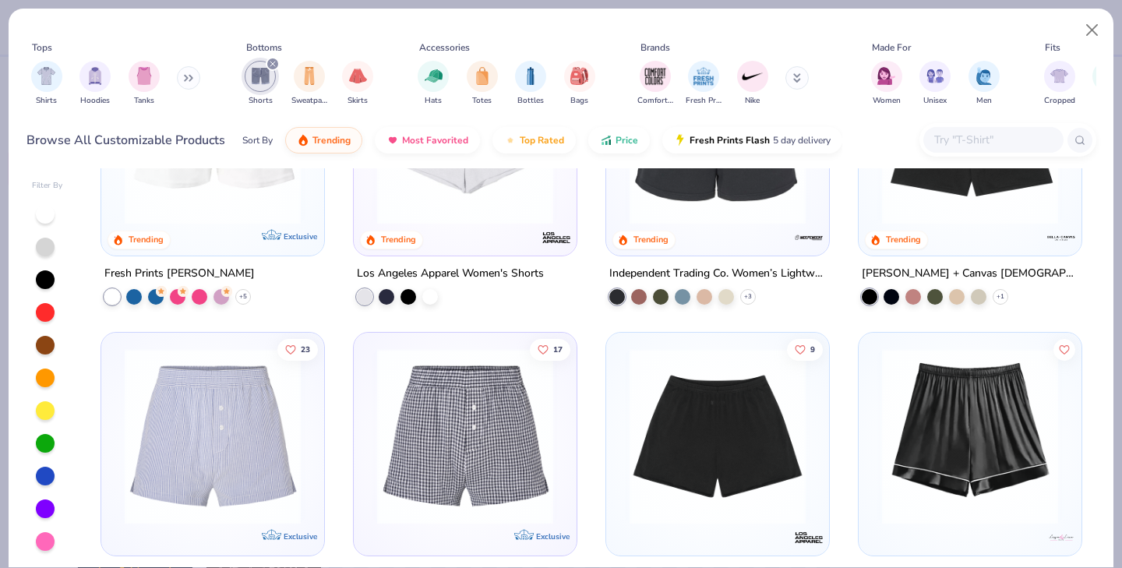
drag, startPoint x: 1082, startPoint y: 469, endPoint x: 1101, endPoint y: 266, distance: 203.5
click at [1101, 266] on div "Filter By 80 4.8 Trending Exclusive Fresh Prints Miami Heavyweight Shorts + 10 …" at bounding box center [561, 367] width 1105 height 399
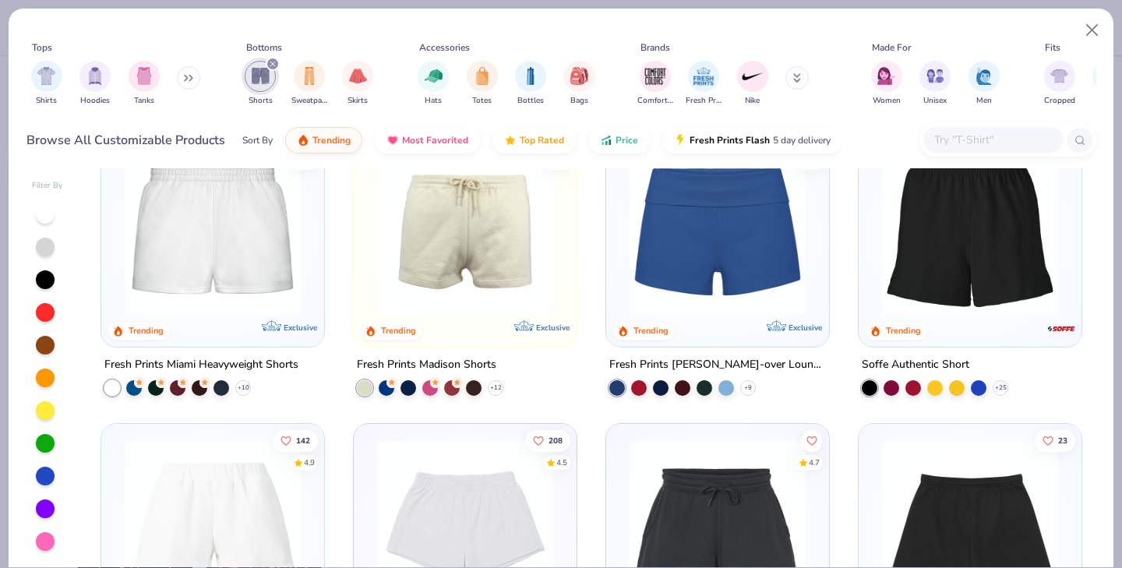
scroll to position [0, 0]
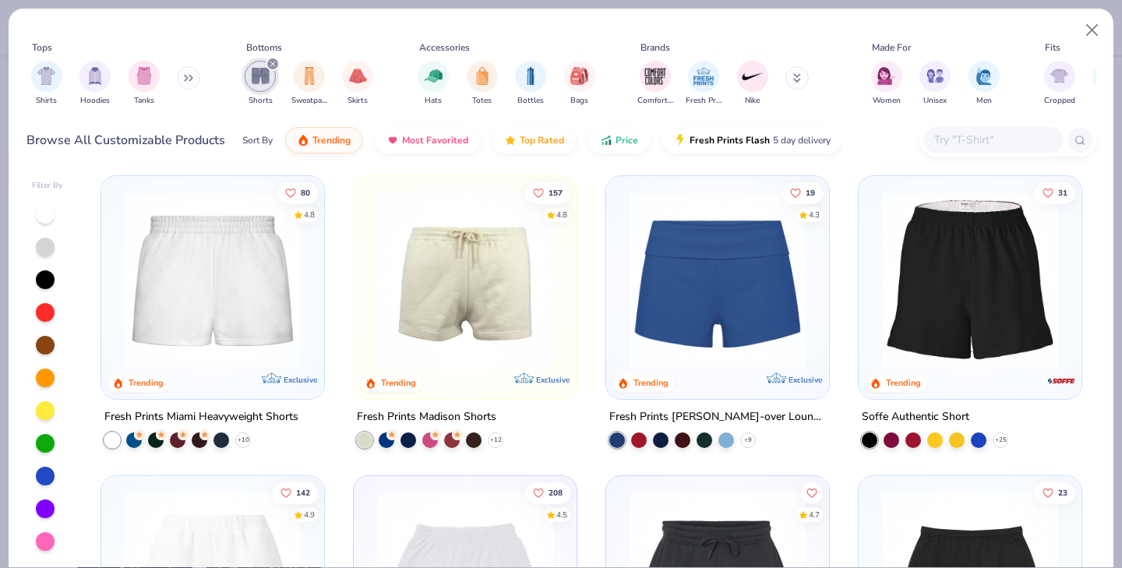
click at [201, 339] on img at bounding box center [213, 280] width 192 height 176
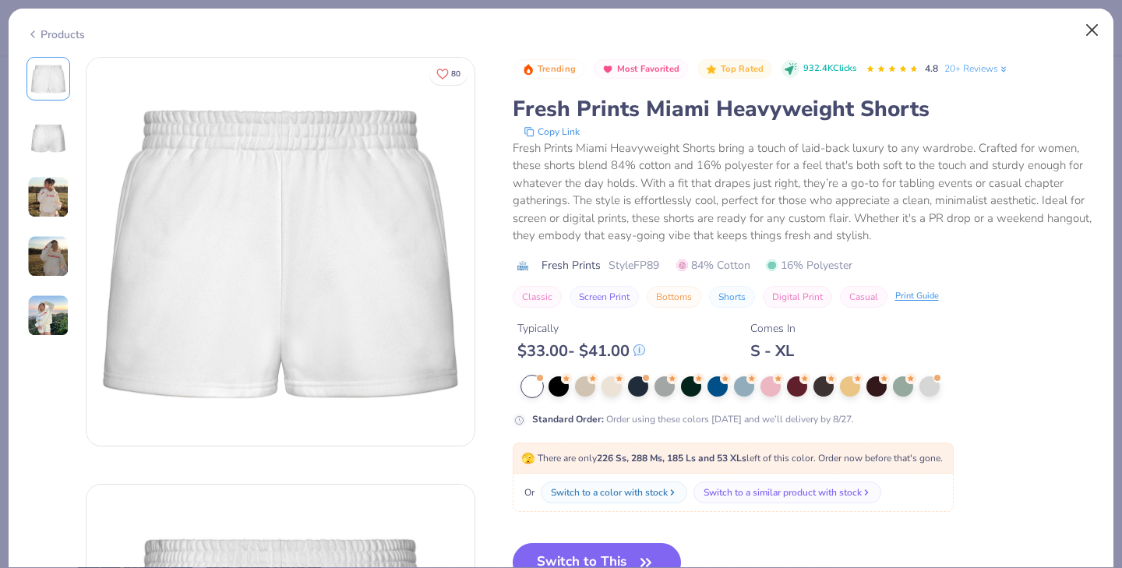
click at [1085, 30] on button "Close" at bounding box center [1093, 31] width 30 height 30
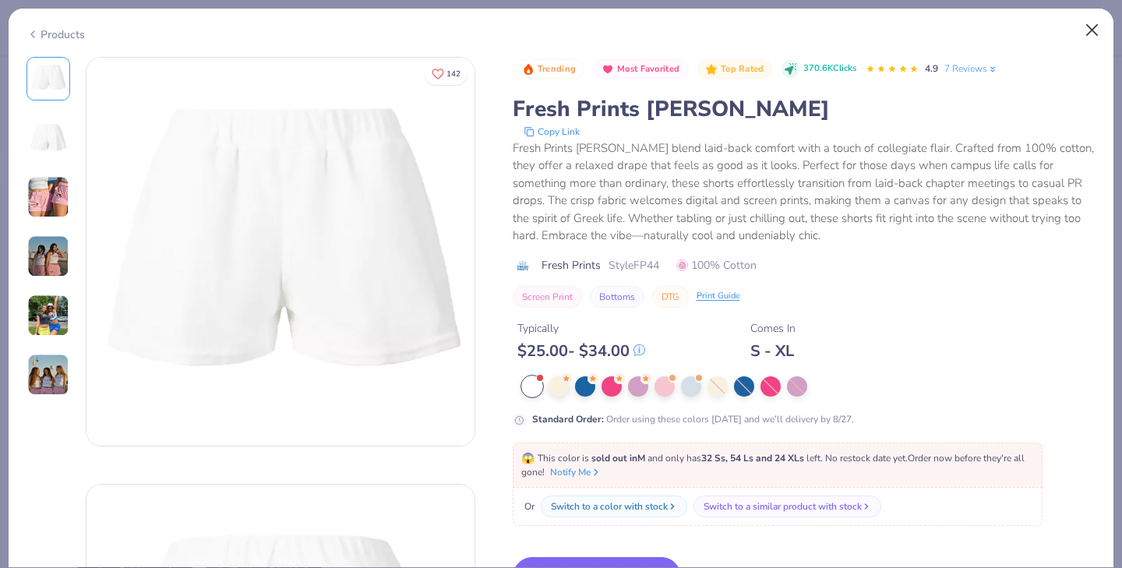
click at [1096, 18] on button "Close" at bounding box center [1093, 31] width 30 height 30
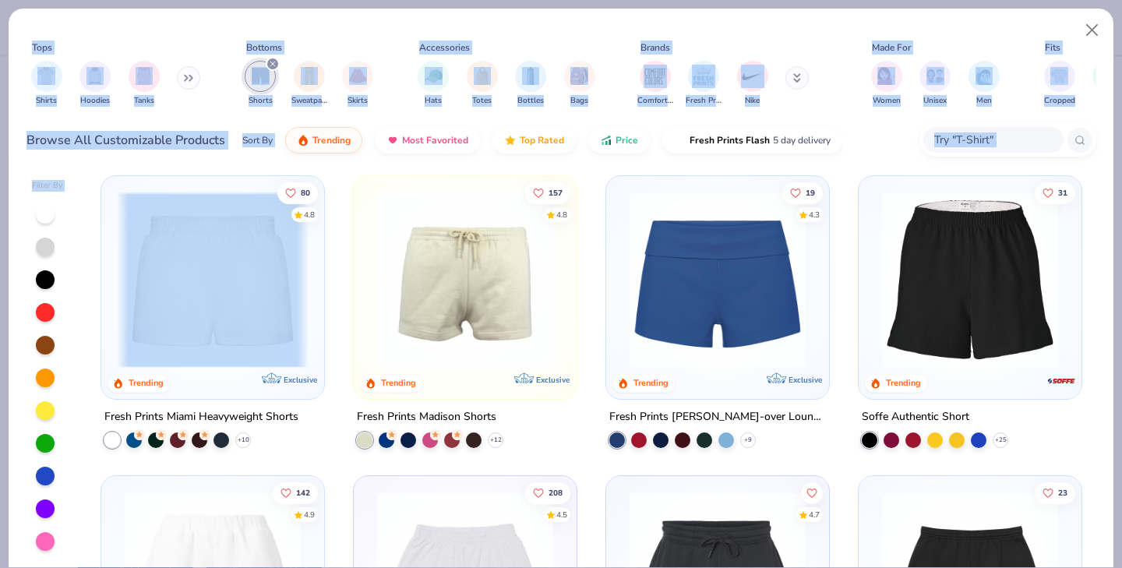
drag, startPoint x: 1103, startPoint y: 215, endPoint x: 1087, endPoint y: 571, distance: 356.5
click at [1087, 567] on html "– – Per Item – – Total Est. Delivery N/A FREE Design Title Save EA Image AI Des…" at bounding box center [561, 284] width 1122 height 568
click at [1100, 249] on div "Filter By 80 4.8 Trending Exclusive Fresh Prints Miami Heavyweight Shorts + 10 …" at bounding box center [561, 367] width 1105 height 399
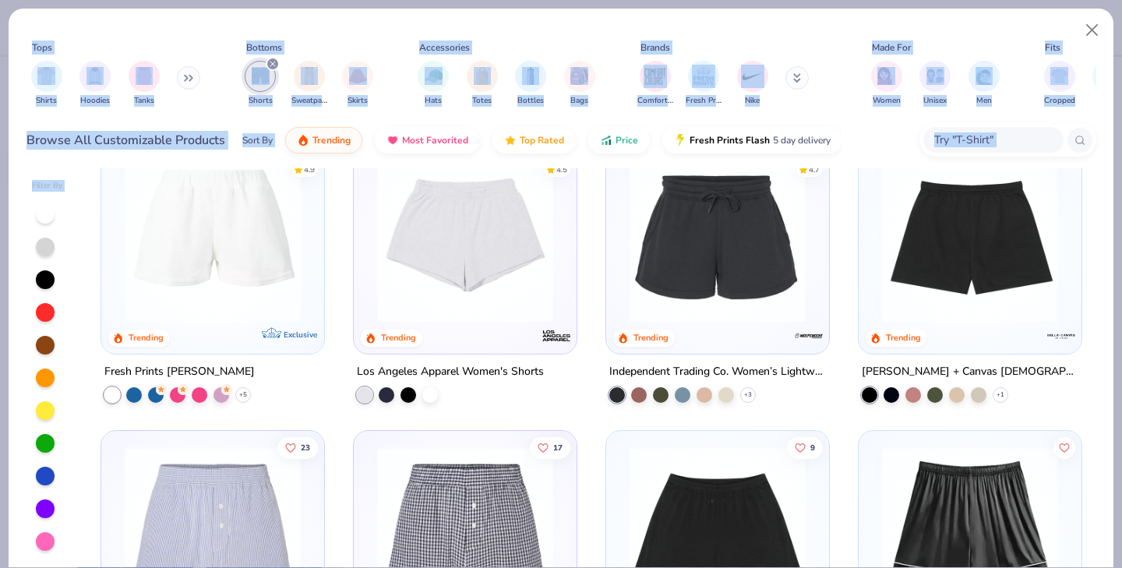
scroll to position [508, 0]
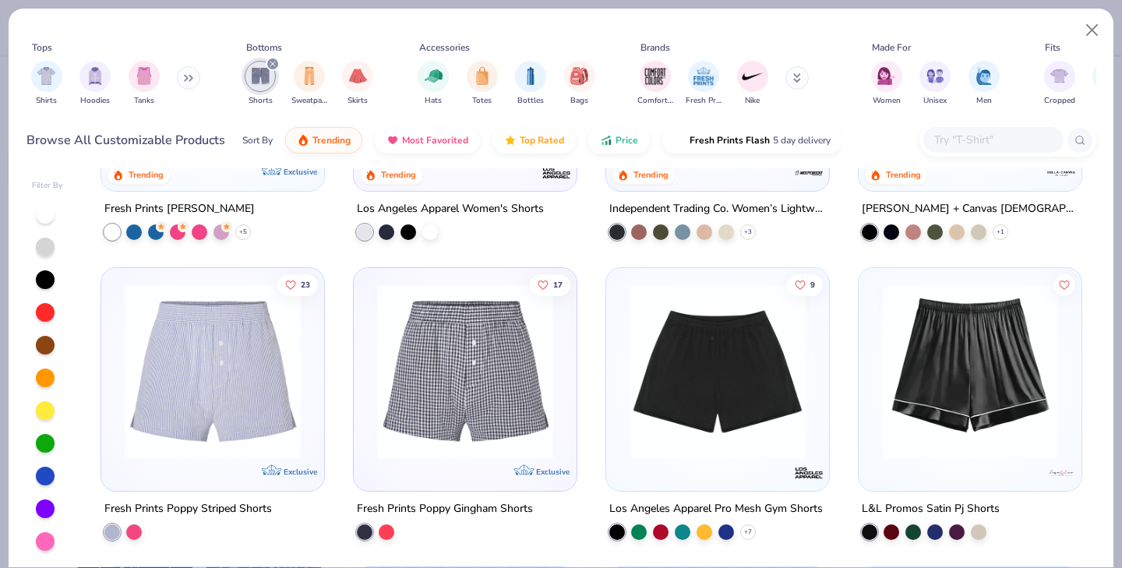
drag, startPoint x: 571, startPoint y: 436, endPoint x: 618, endPoint y: 259, distance: 183.7
click at [1097, 20] on button "Close" at bounding box center [1093, 31] width 30 height 30
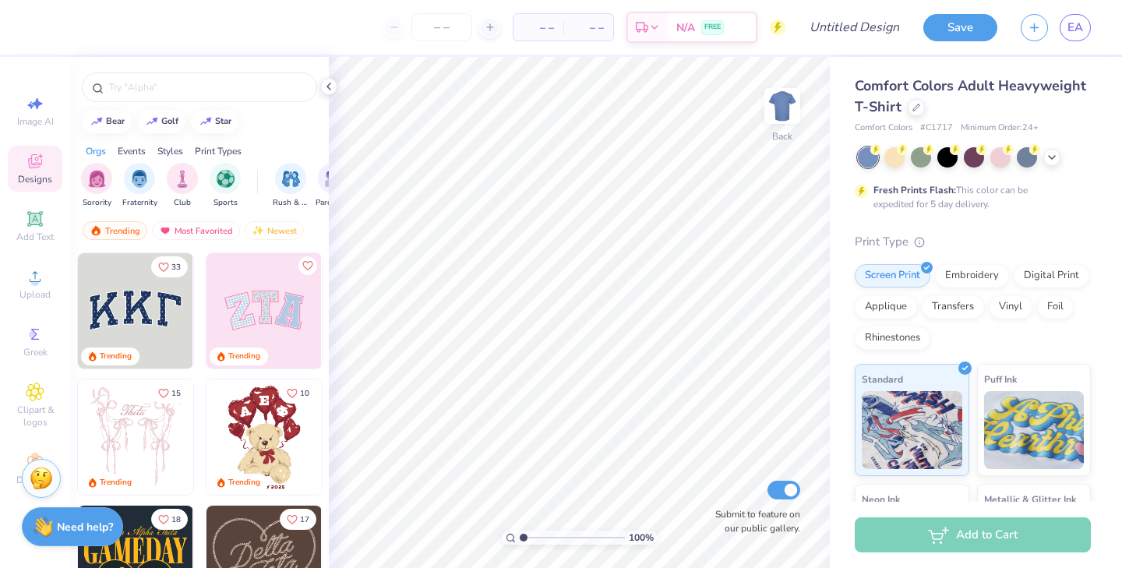
click at [904, 109] on div "Comfort Colors Adult Heavyweight T-Shirt" at bounding box center [973, 97] width 236 height 42
click at [911, 111] on div at bounding box center [916, 105] width 17 height 17
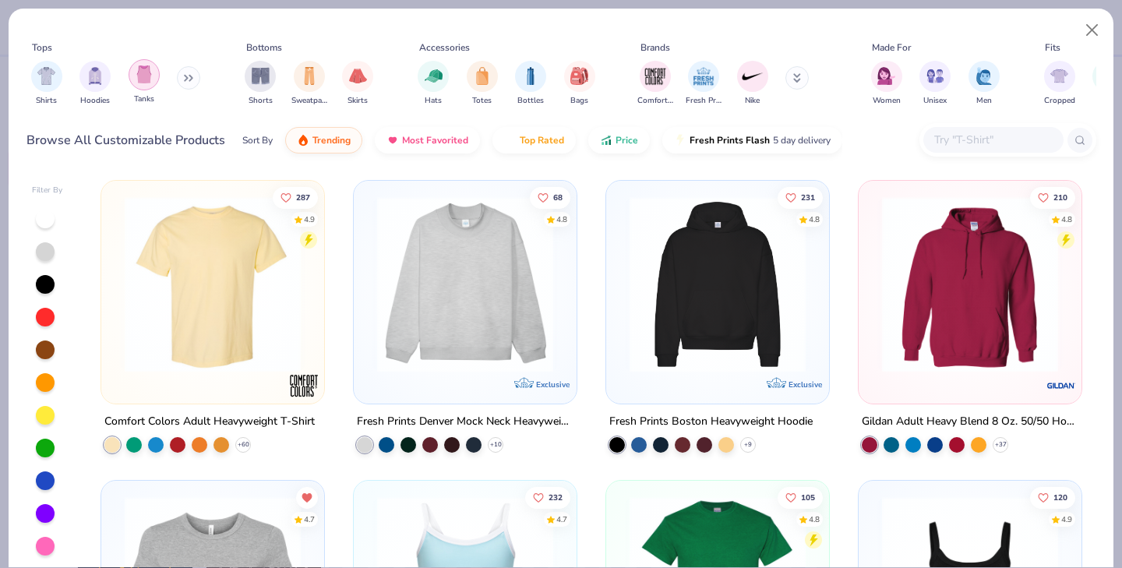
click at [139, 78] on img "filter for Tanks" at bounding box center [144, 74] width 17 height 18
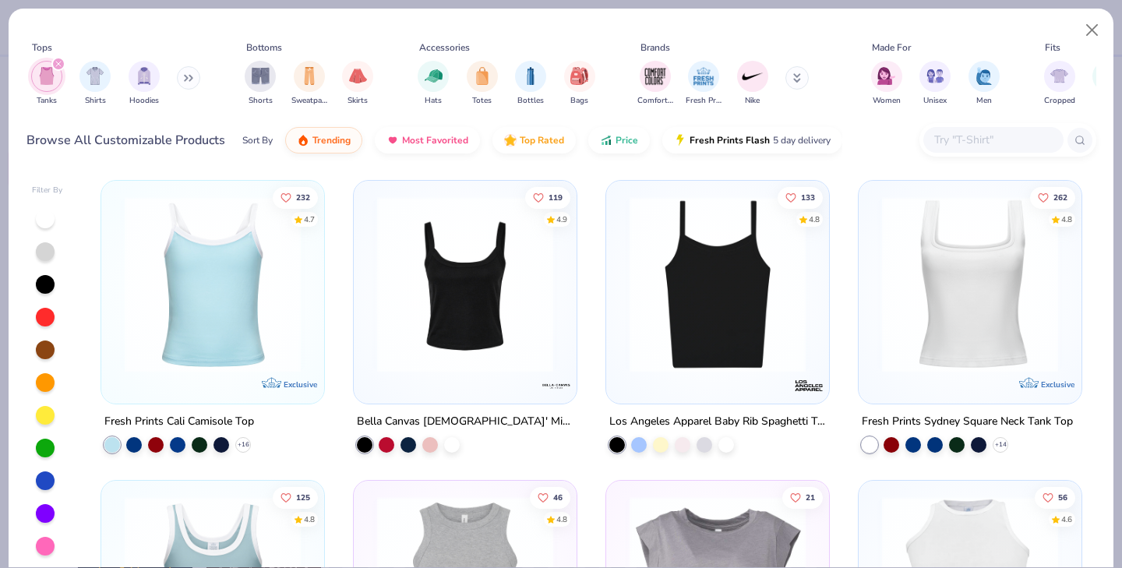
click at [952, 324] on img at bounding box center [970, 284] width 192 height 176
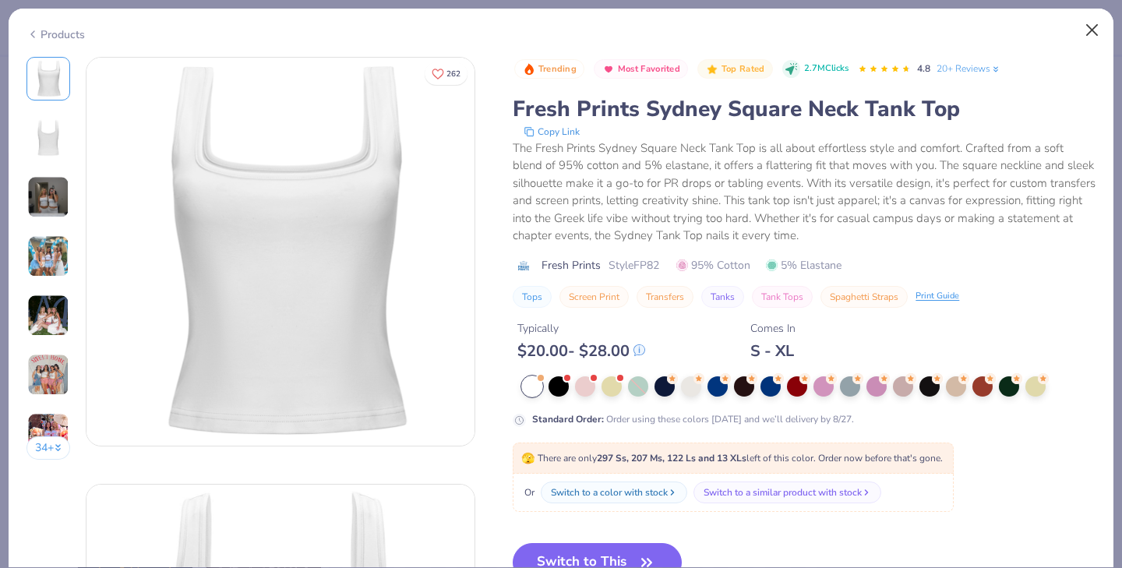
click at [1092, 30] on button "Close" at bounding box center [1093, 31] width 30 height 30
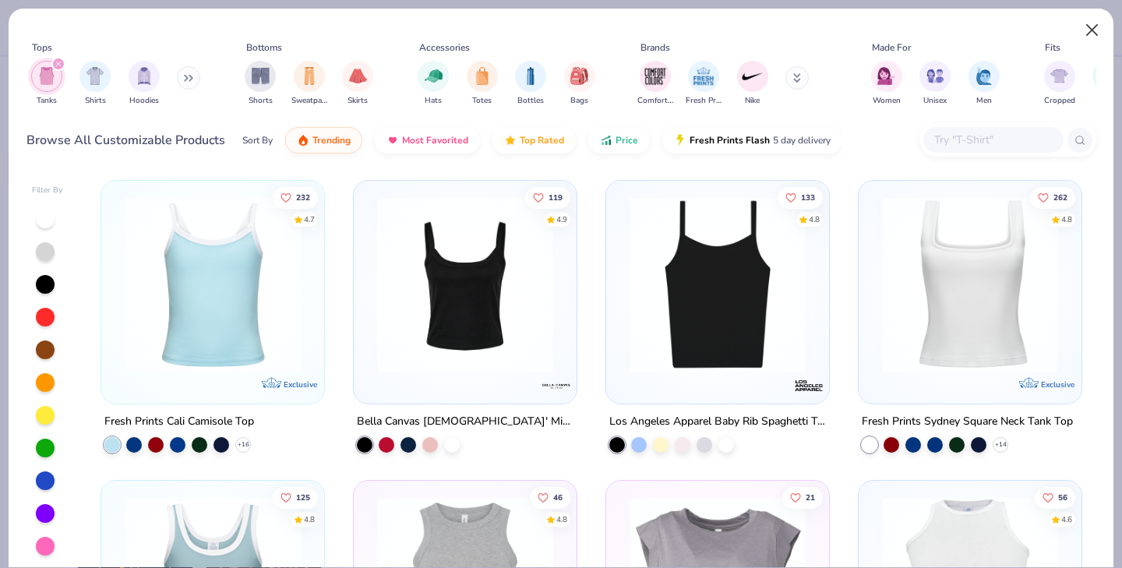
click at [1090, 25] on button "Close" at bounding box center [1093, 31] width 30 height 30
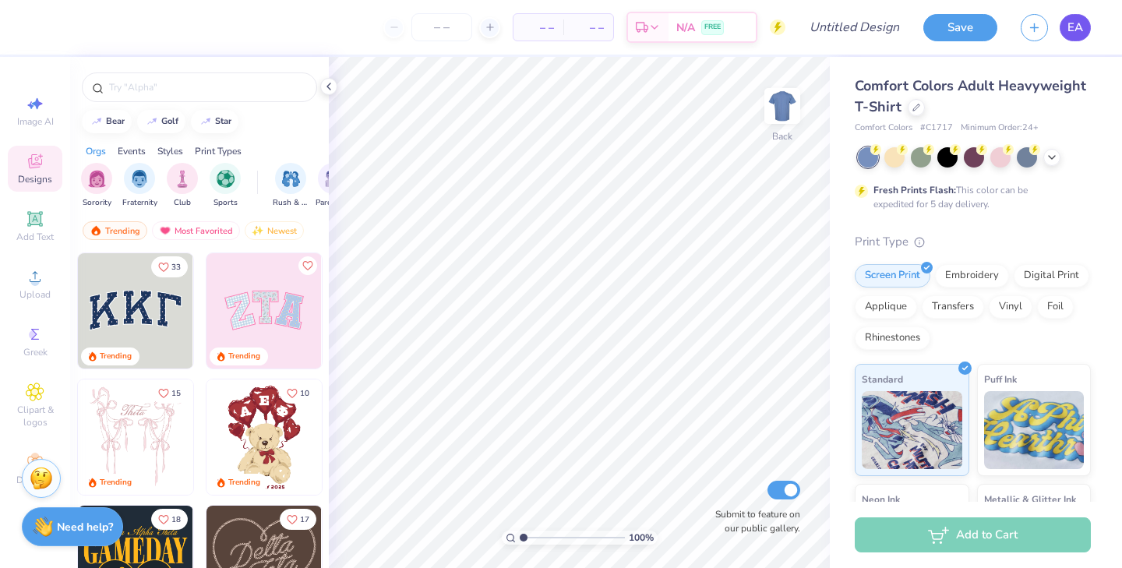
click at [1074, 28] on span "EA" at bounding box center [1076, 28] width 16 height 18
